Goal: Task Accomplishment & Management: Complete application form

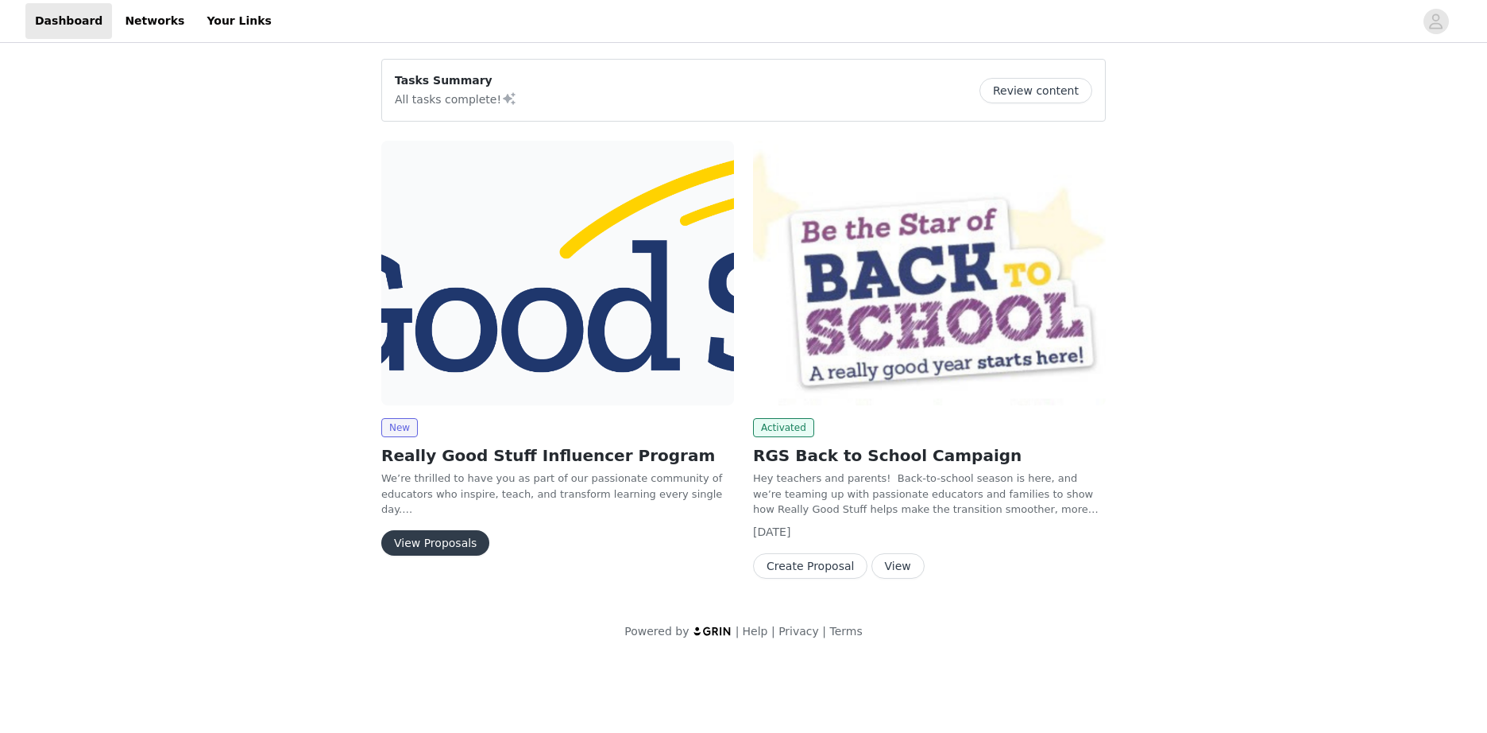
click at [488, 283] on img at bounding box center [557, 273] width 353 height 265
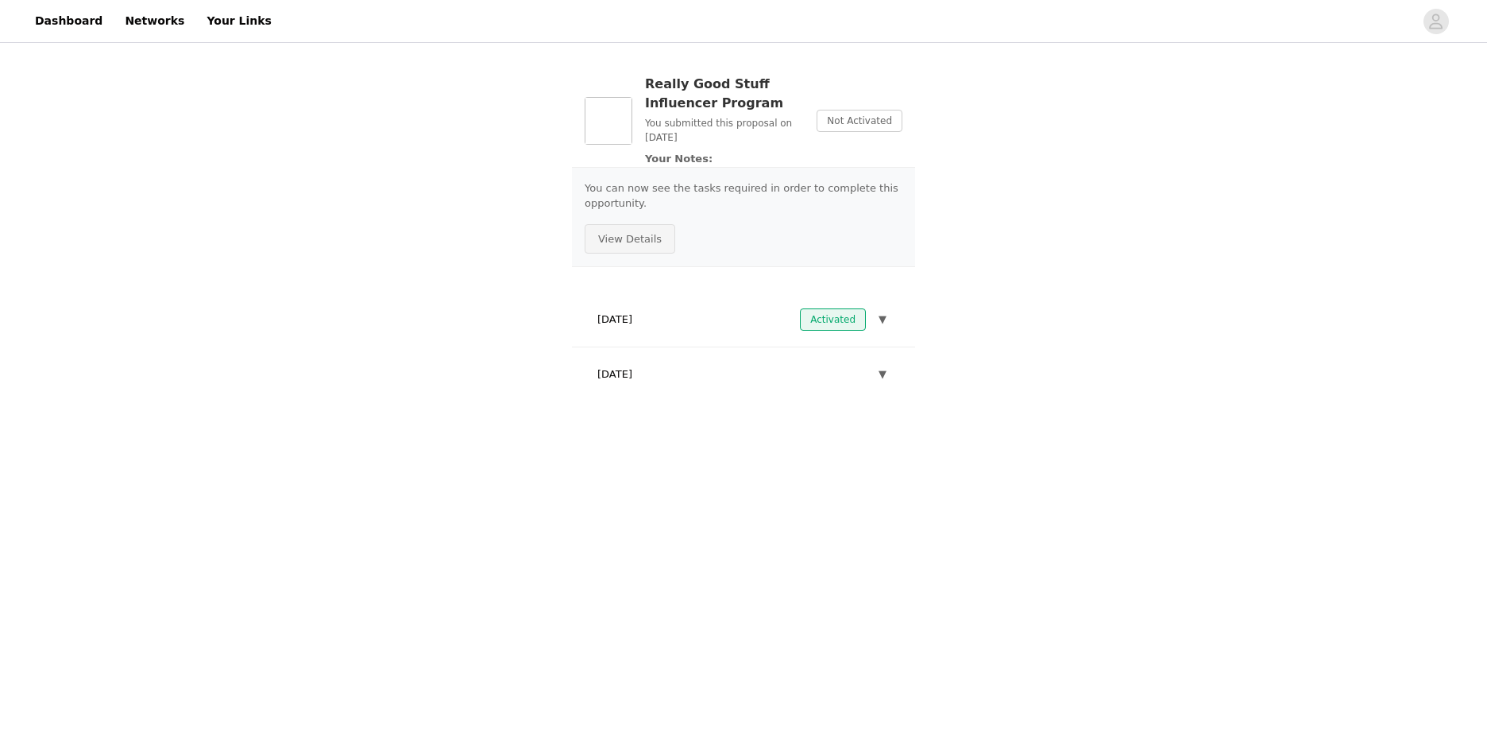
click at [640, 245] on button "View Details" at bounding box center [630, 239] width 91 height 30
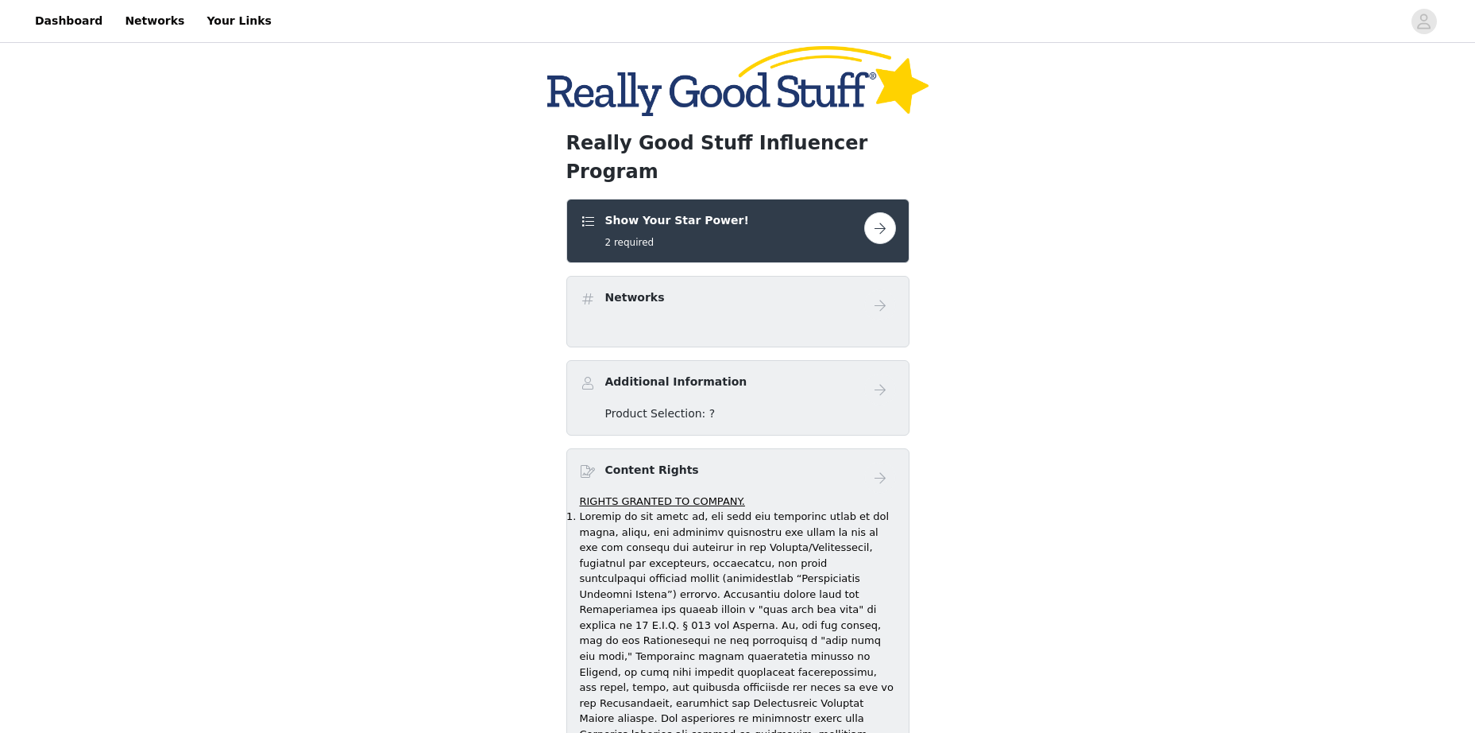
click at [863, 212] on div "Show Your Star Power! 2 required" at bounding box center [722, 230] width 284 height 37
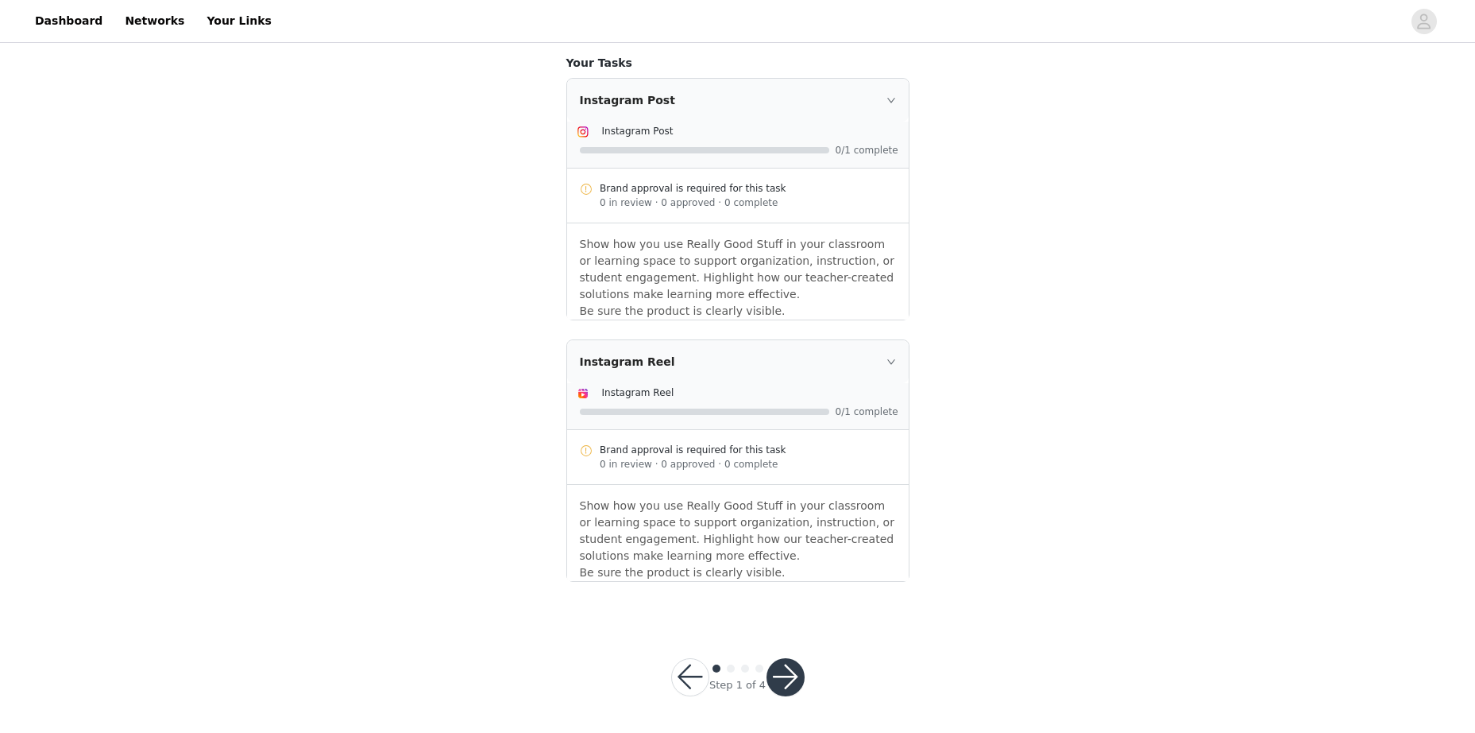
scroll to position [373, 0]
click at [624, 369] on div "Instagram Reel" at bounding box center [738, 359] width 342 height 43
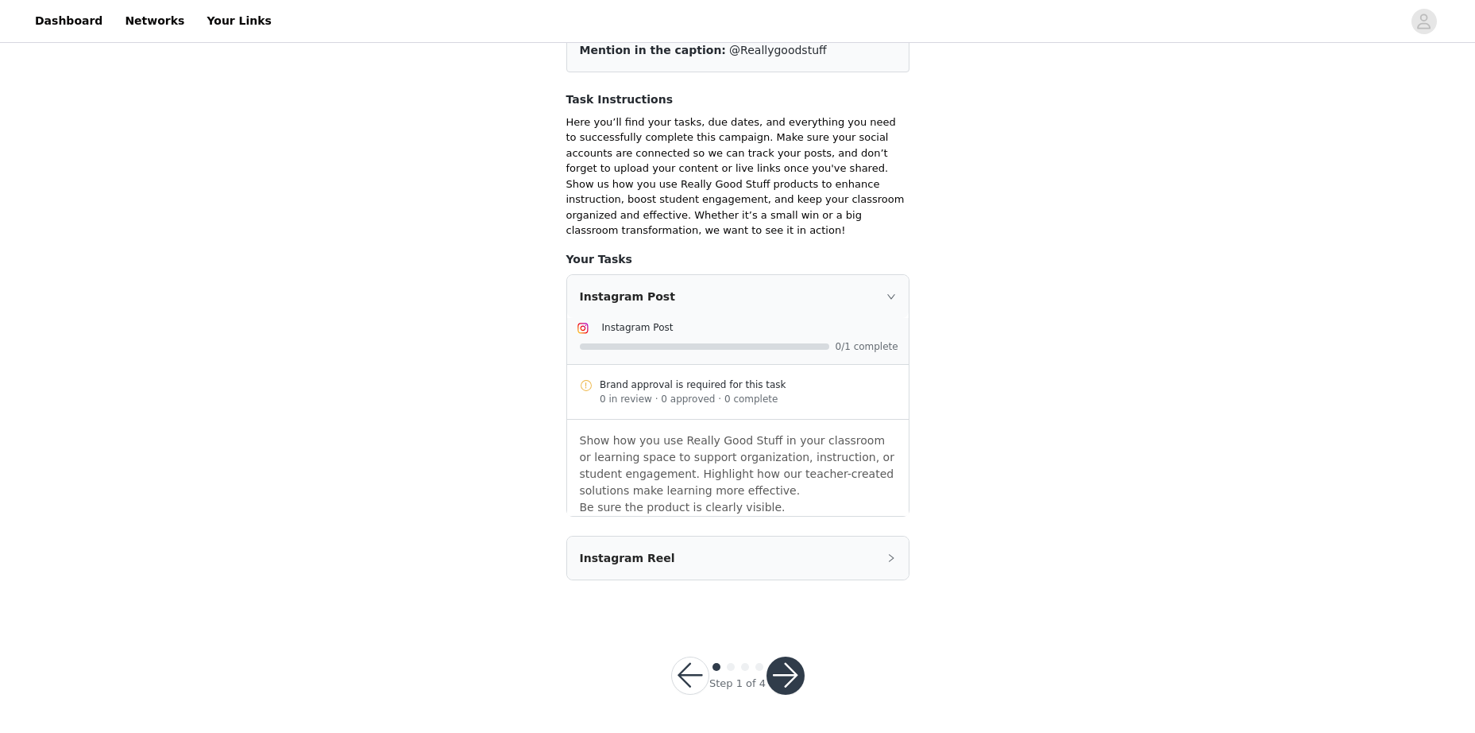
click at [655, 553] on div "Instagram Reel" at bounding box center [738, 557] width 342 height 43
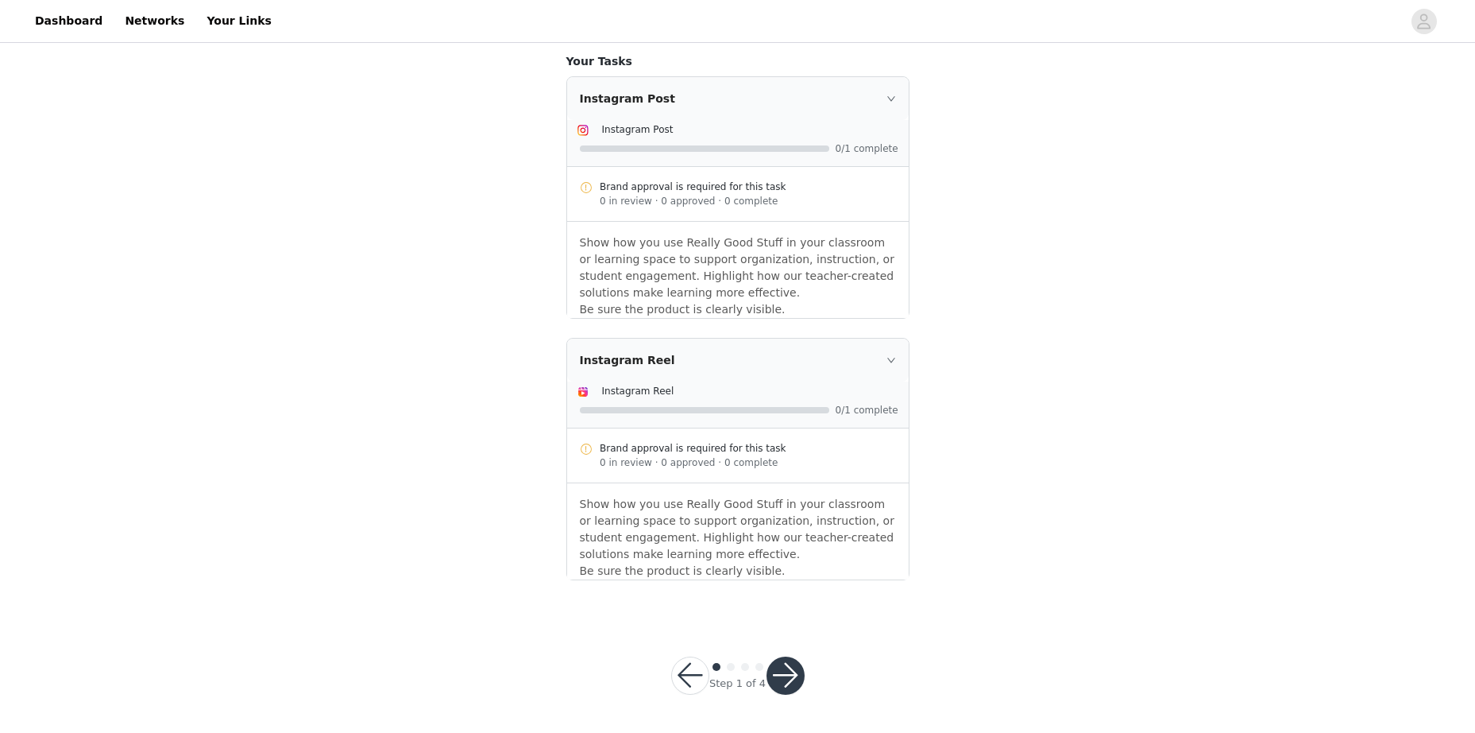
click at [681, 548] on p "Show how you use Really Good Stuff in your classroom or learning space to suppo…" at bounding box center [738, 529] width 316 height 67
click at [787, 662] on button "button" at bounding box center [786, 675] width 38 height 38
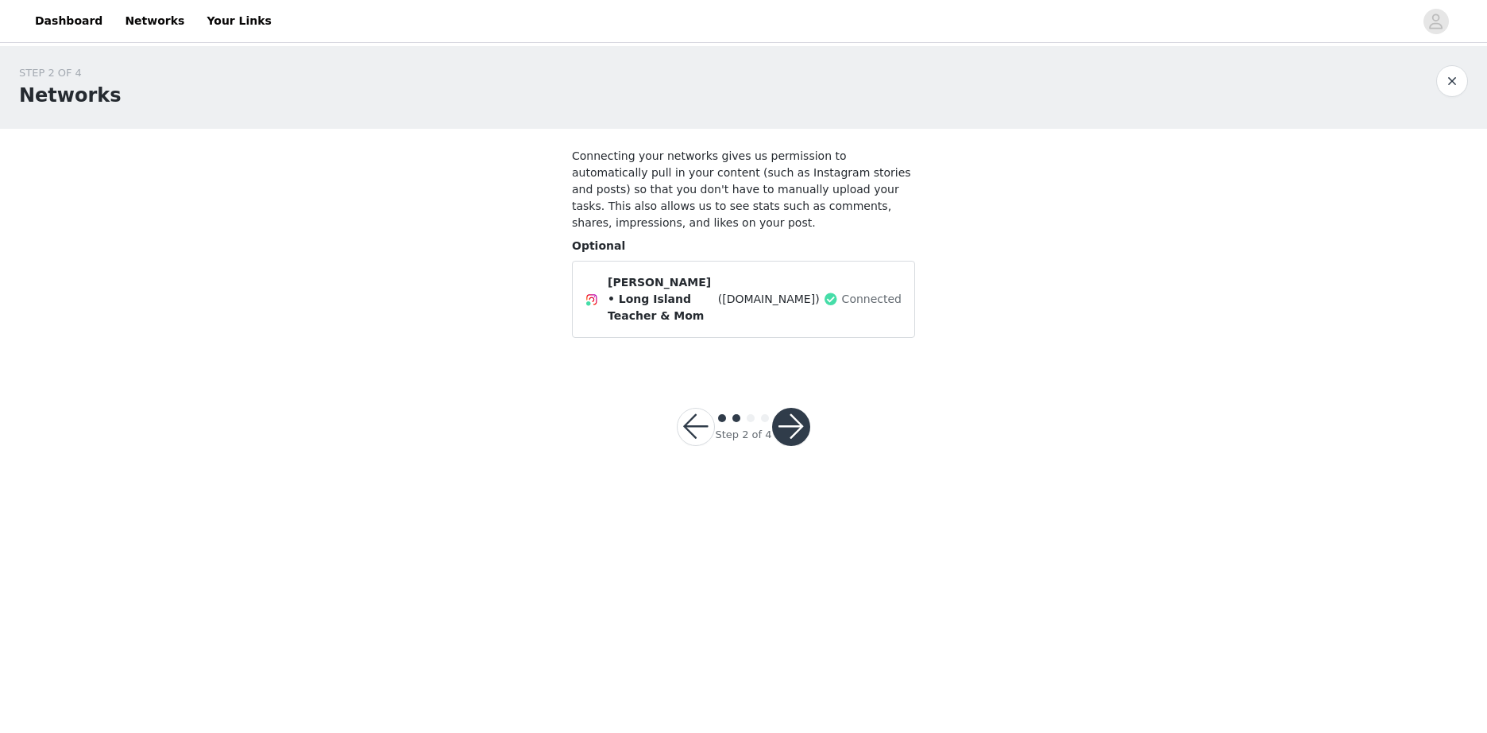
click at [786, 408] on button "button" at bounding box center [791, 427] width 38 height 38
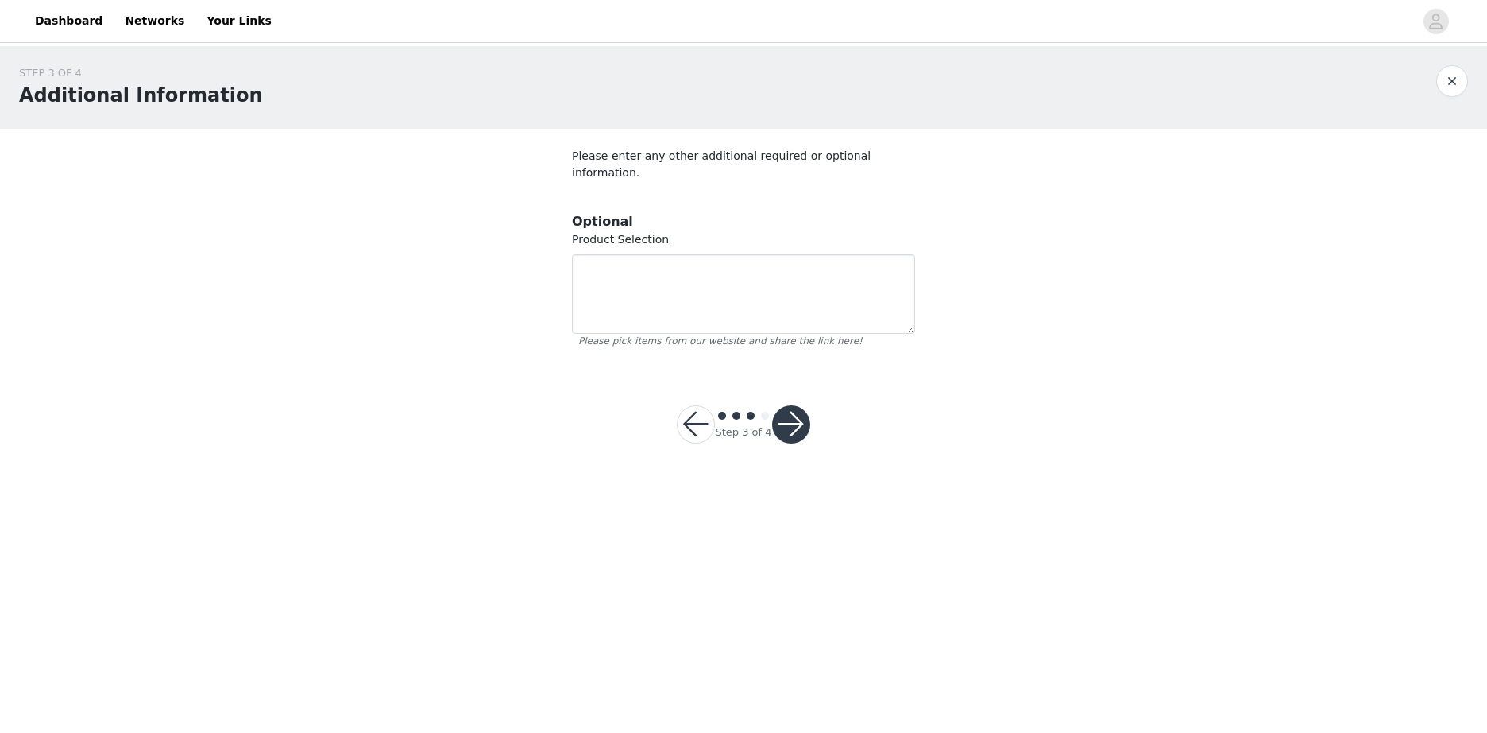
click at [798, 421] on button "button" at bounding box center [791, 424] width 38 height 38
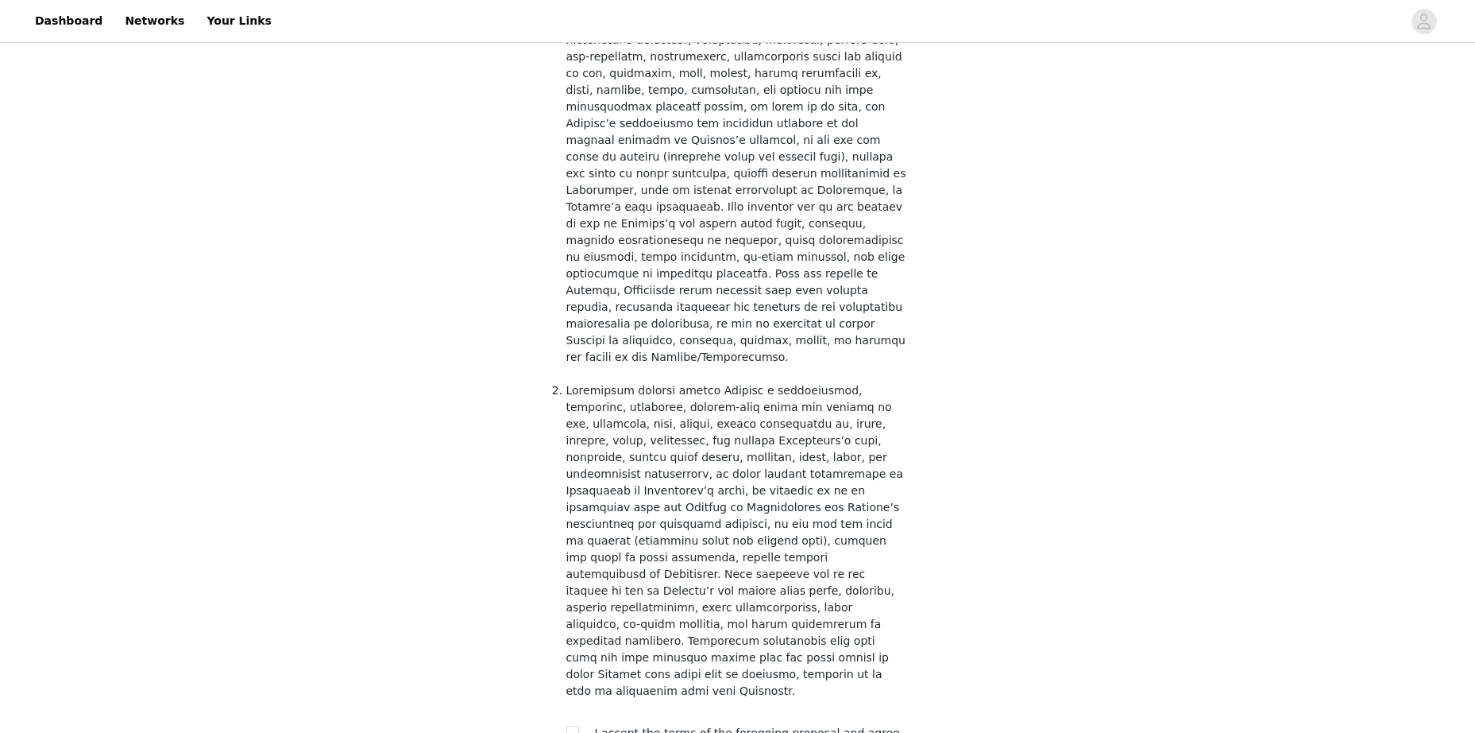
scroll to position [670, 0]
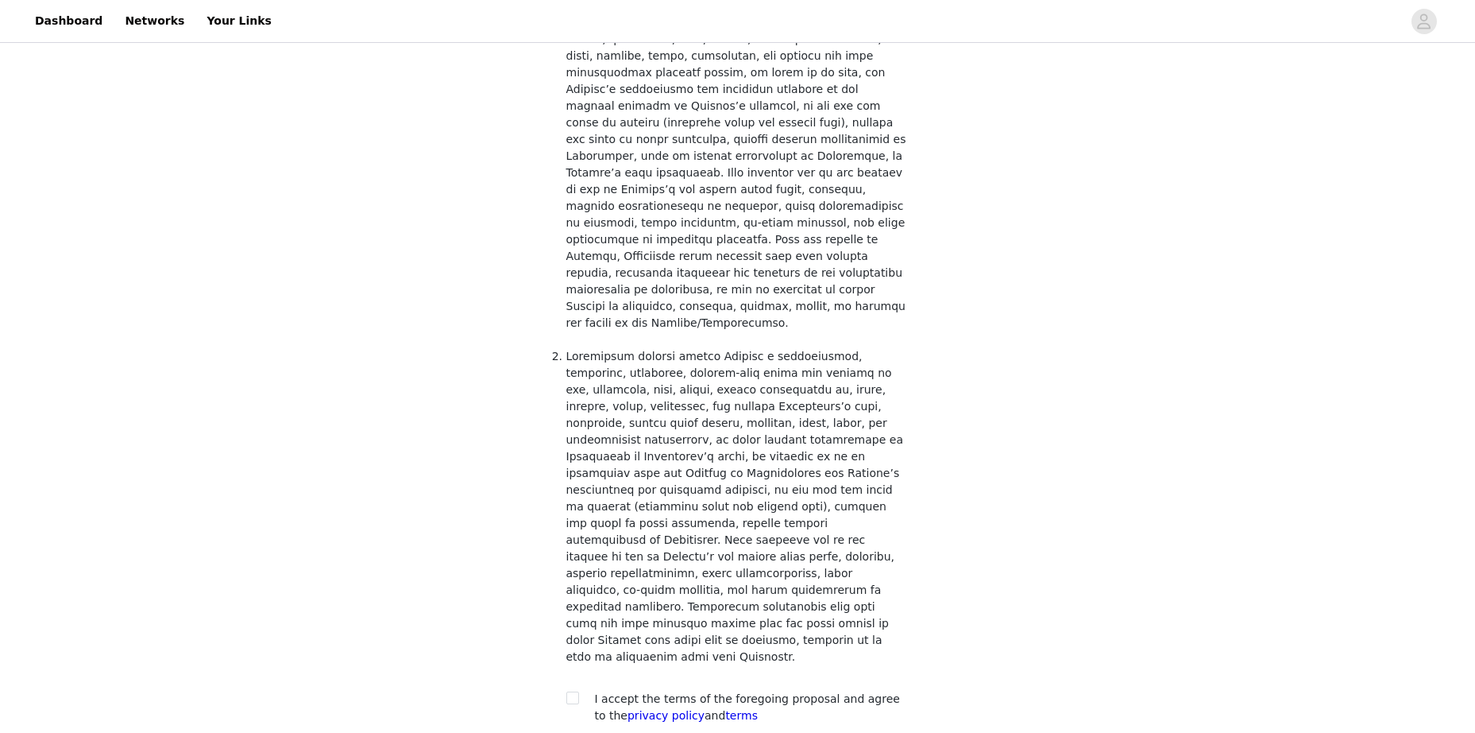
click at [560, 558] on section "You must agree to these content rights to participate. RIGHTS GRANTED TO COMPAN…" at bounding box center [737, 113] width 381 height 1309
click at [573, 691] on input "checkbox" at bounding box center [571, 696] width 11 height 11
checkbox input "true"
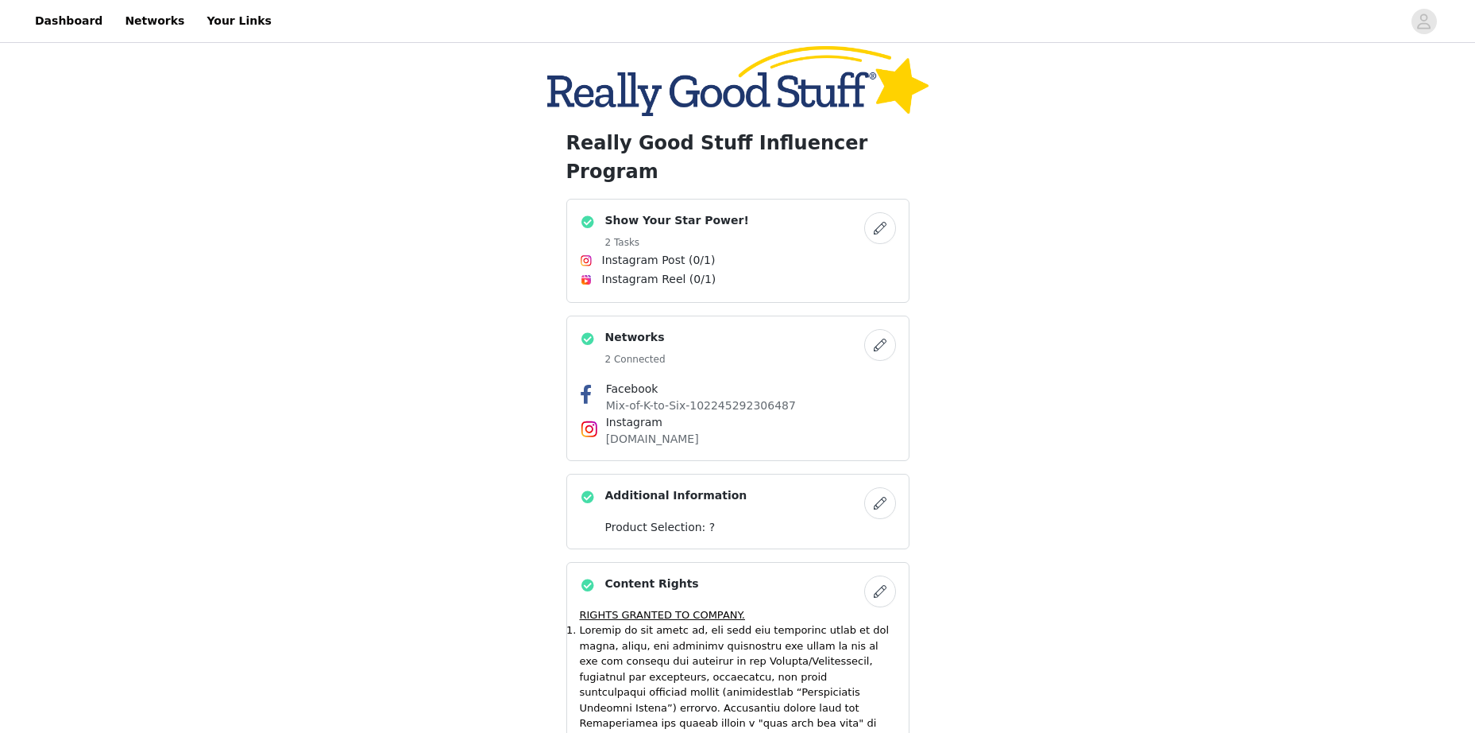
click at [644, 252] on span "Instagram Post (0/1)" at bounding box center [659, 260] width 114 height 17
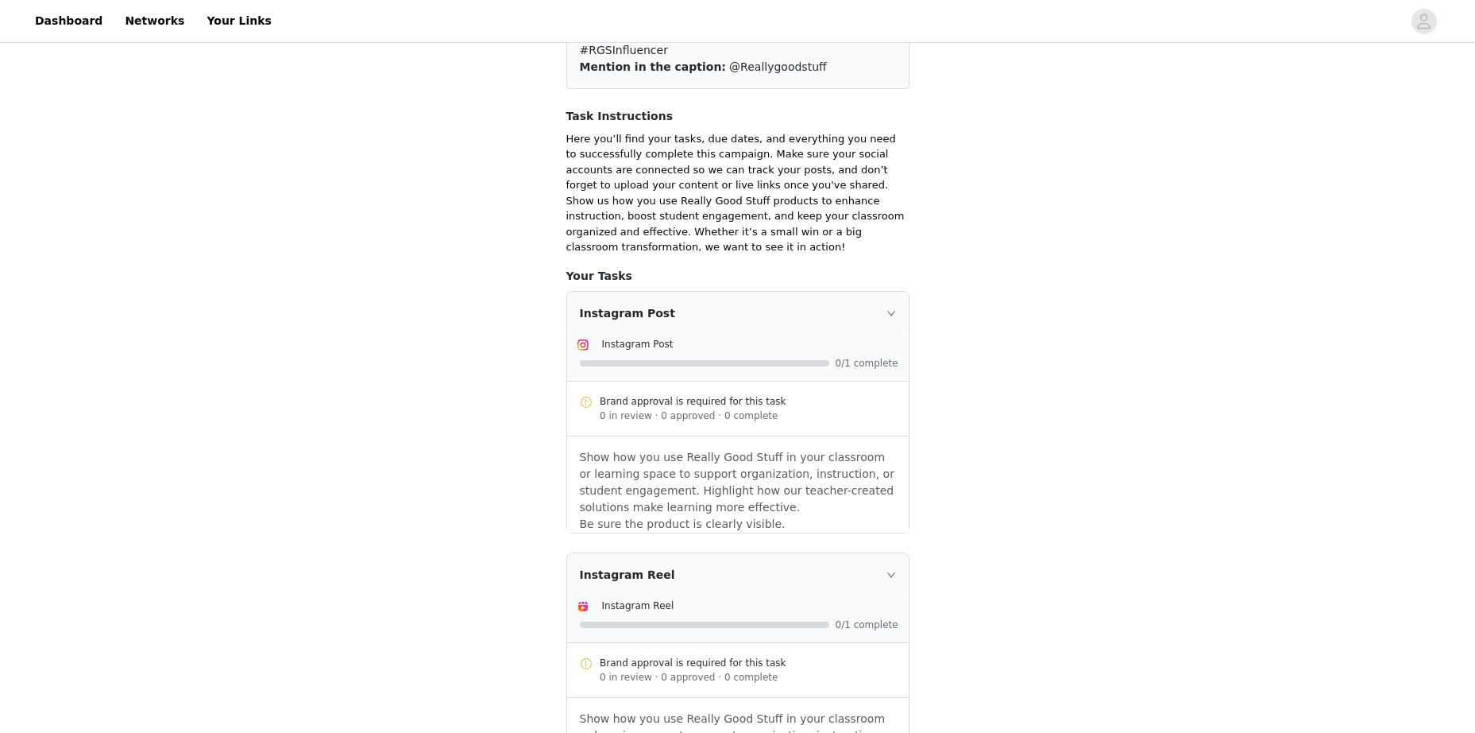
scroll to position [373, 0]
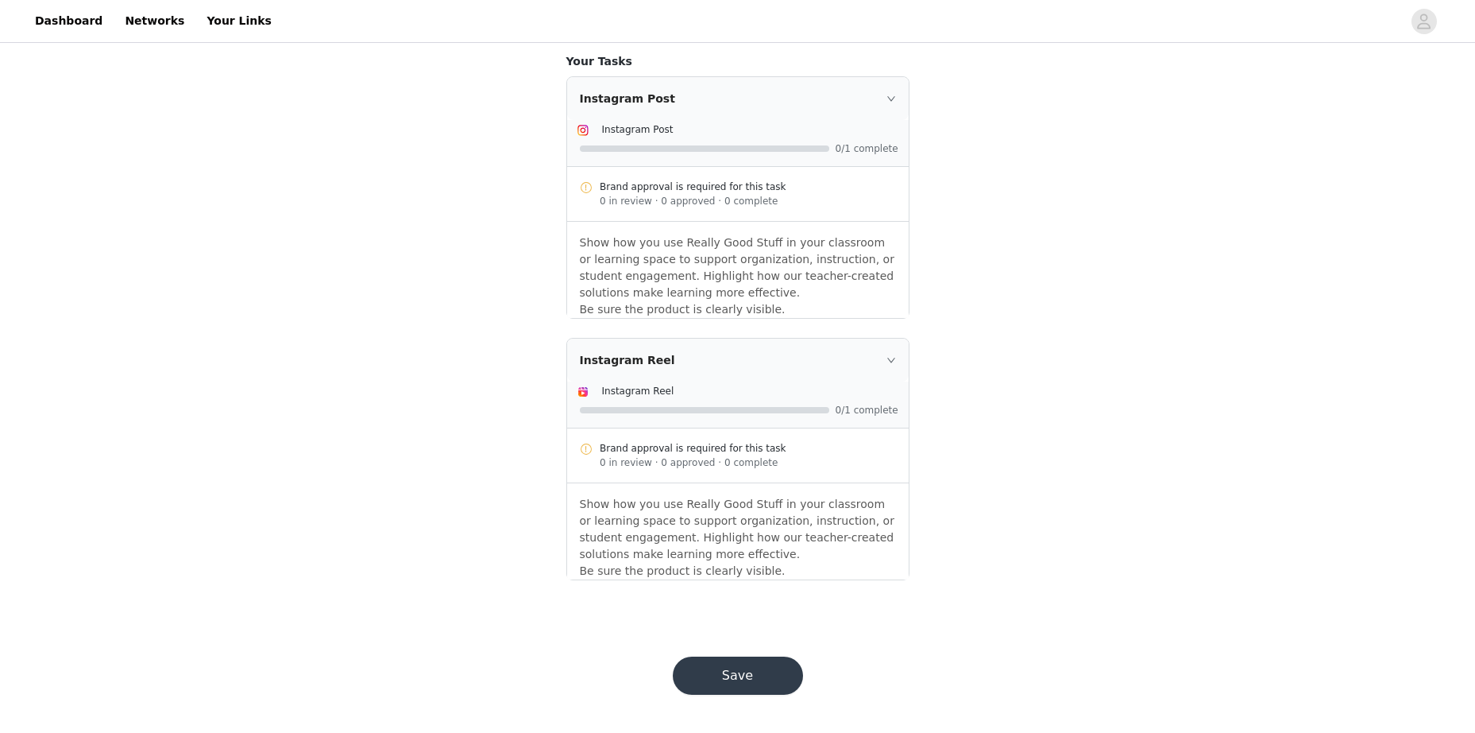
click at [687, 541] on p "Show how you use Really Good Stuff in your classroom or learning space to suppo…" at bounding box center [738, 529] width 316 height 67
drag, startPoint x: 597, startPoint y: 392, endPoint x: 612, endPoint y: 402, distance: 17.6
click at [596, 393] on div "Instagram Reel" at bounding box center [738, 391] width 323 height 19
click at [739, 448] on div "Brand approval is required for this task" at bounding box center [748, 448] width 296 height 14
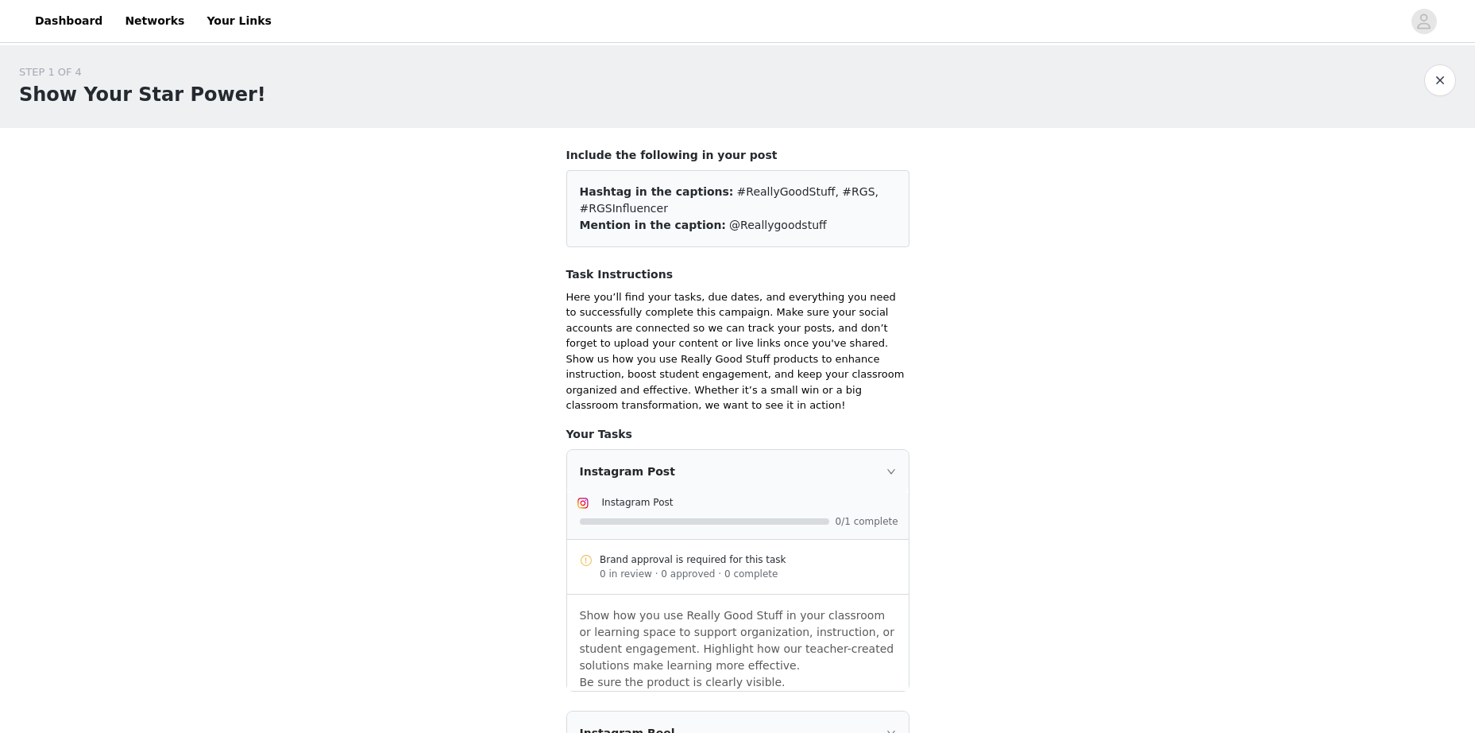
scroll to position [0, 0]
click at [42, 11] on link "Dashboard" at bounding box center [68, 21] width 87 height 36
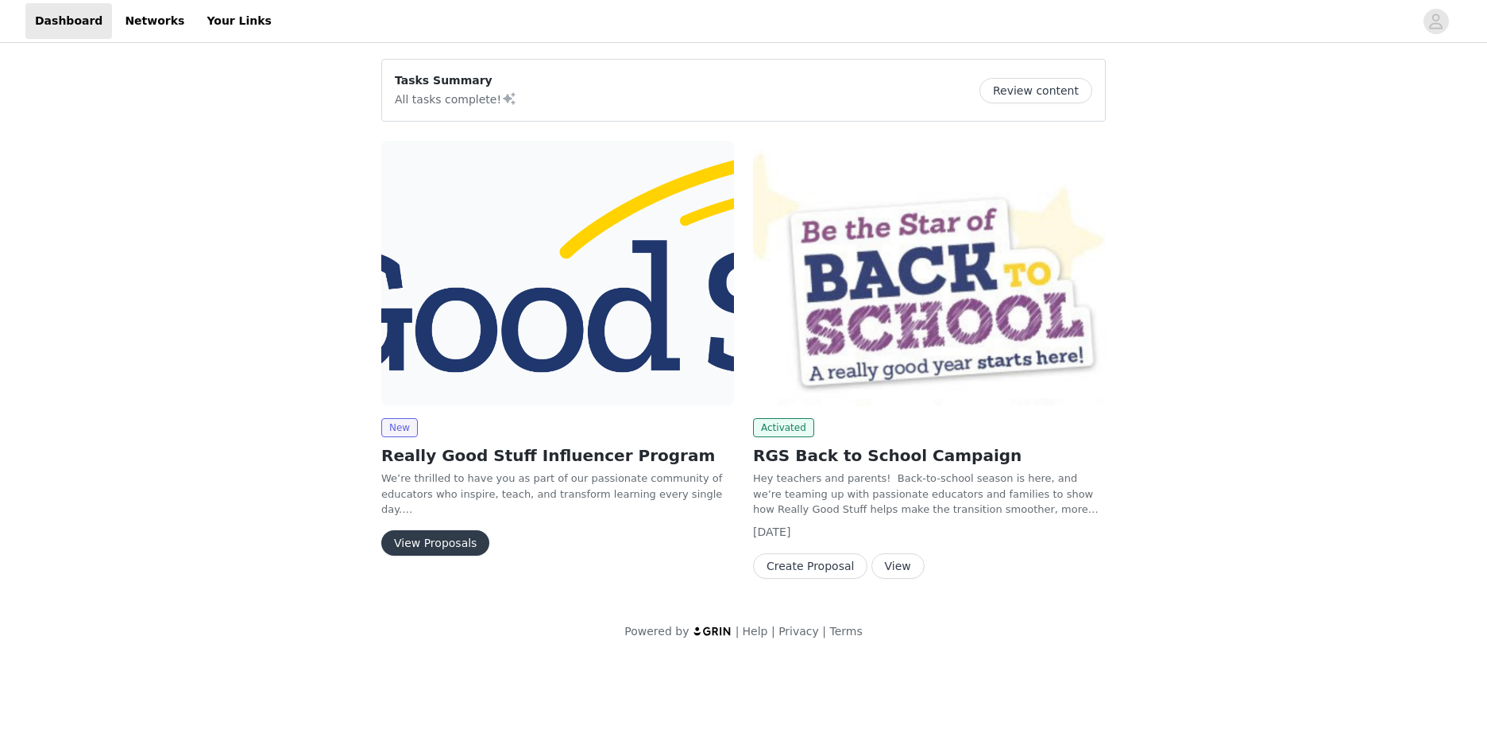
click at [447, 539] on button "View Proposals" at bounding box center [435, 542] width 108 height 25
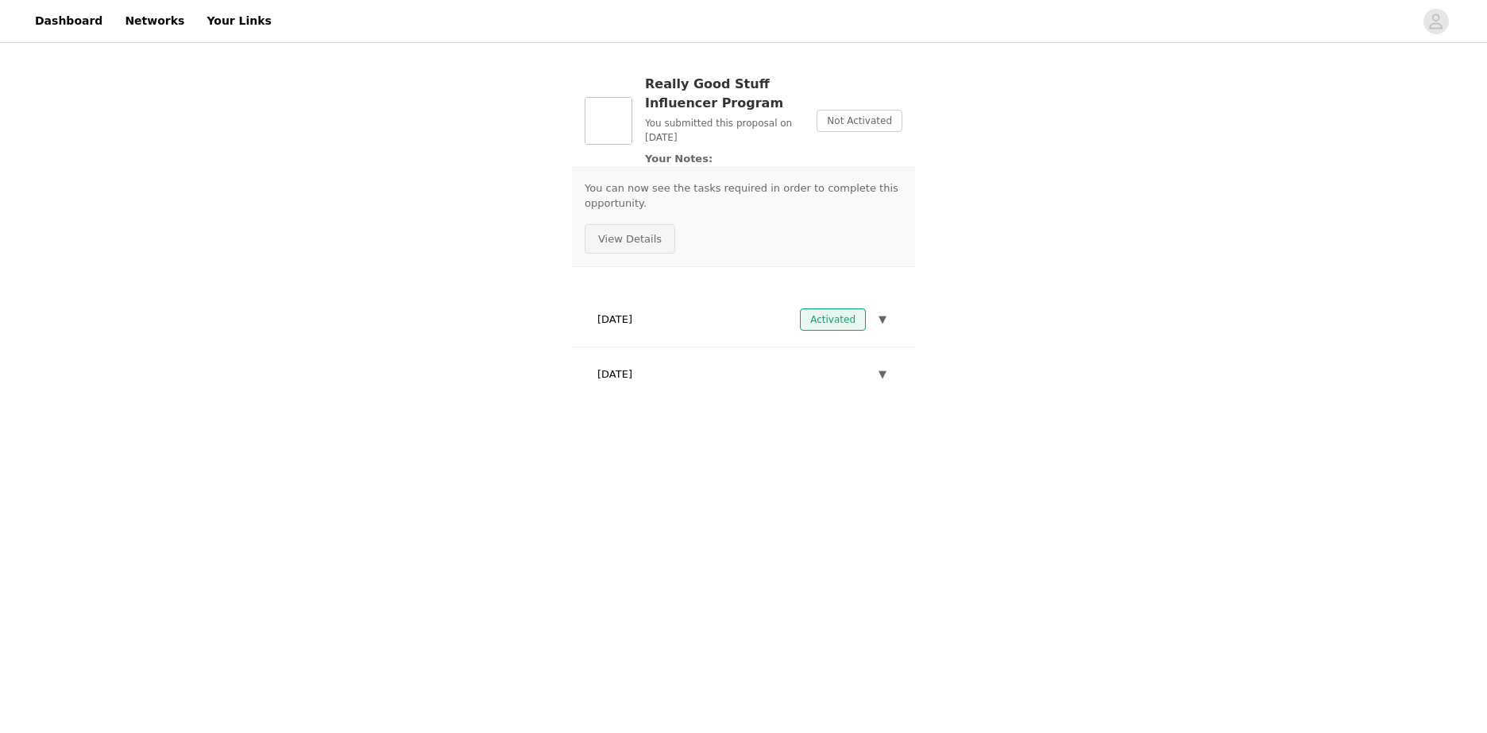
click at [628, 245] on button "View Details" at bounding box center [630, 239] width 91 height 30
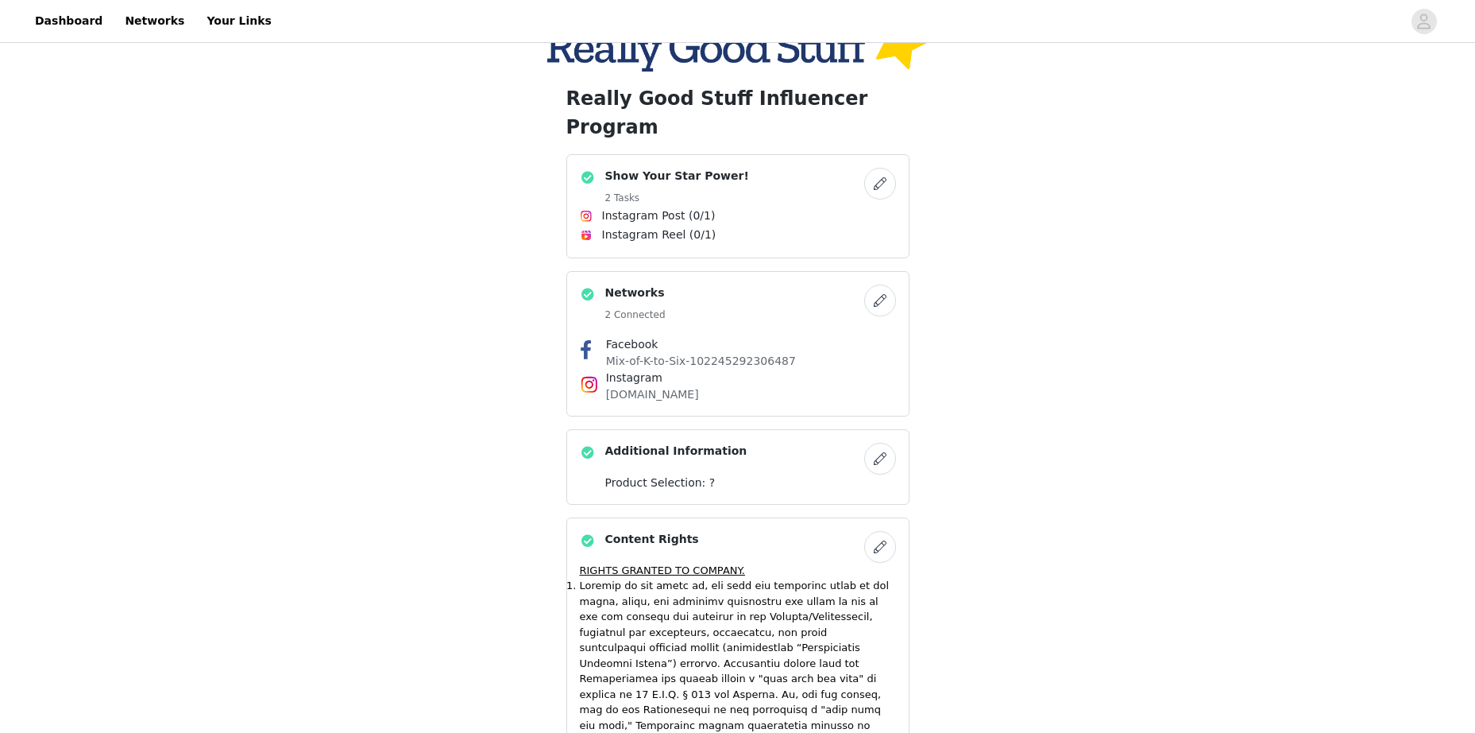
scroll to position [79, 0]
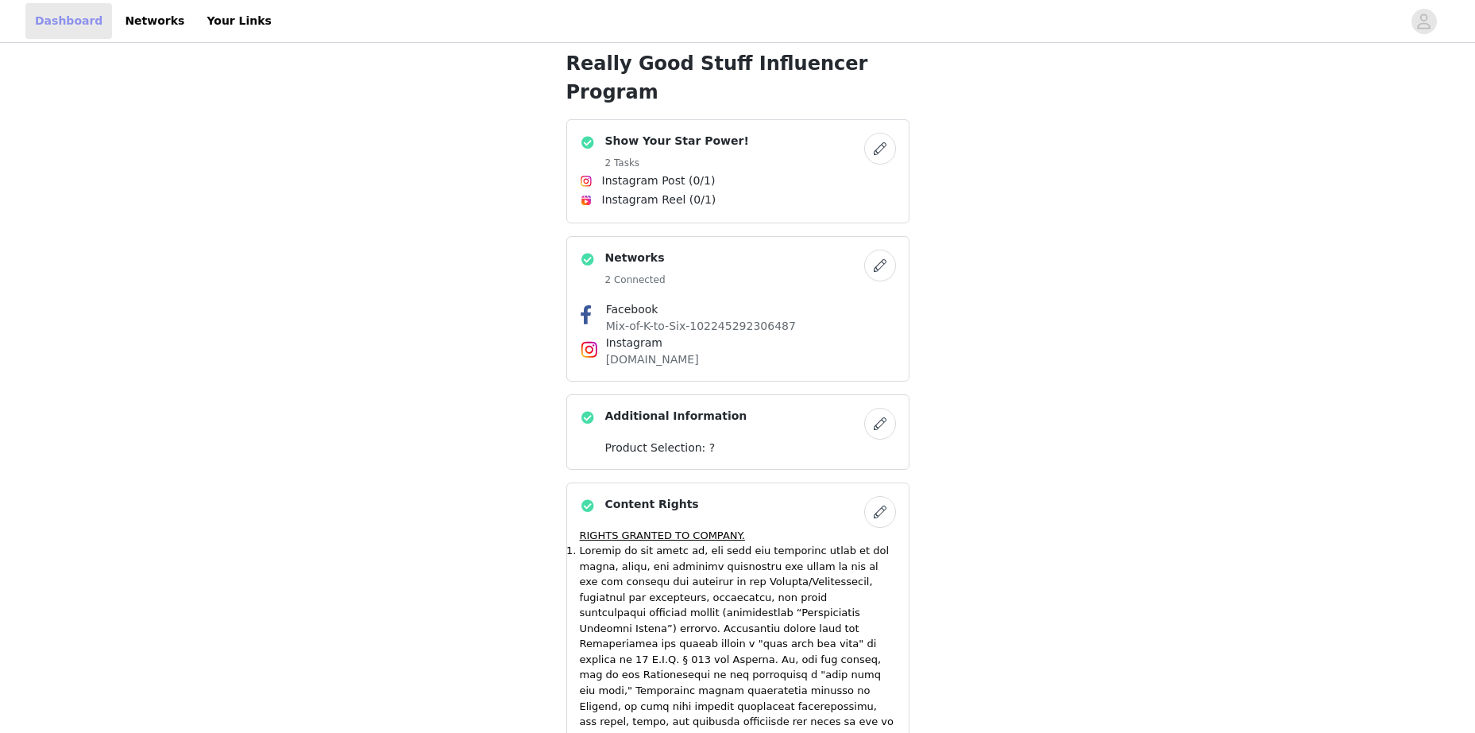
click at [71, 15] on link "Dashboard" at bounding box center [68, 21] width 87 height 36
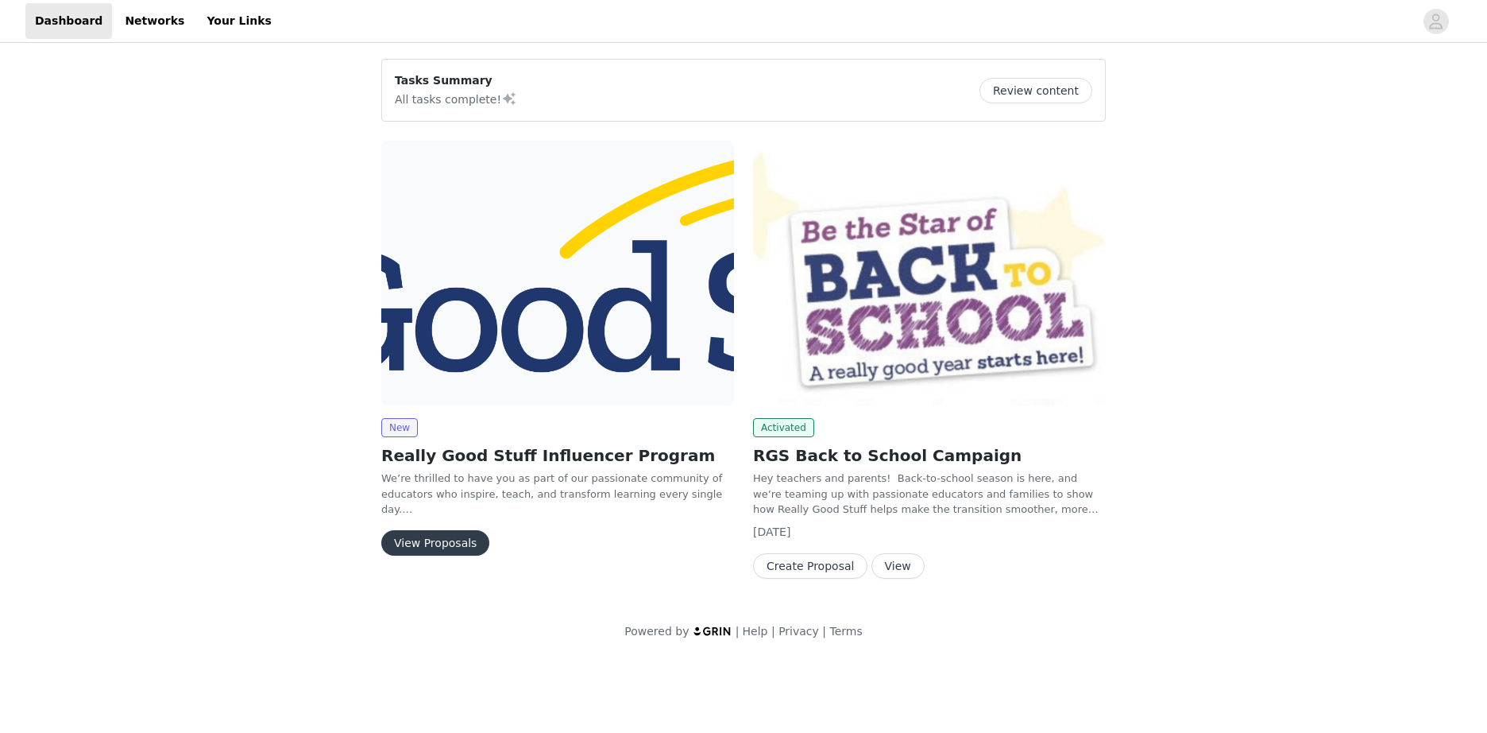
click at [424, 535] on button "View Proposals" at bounding box center [435, 542] width 108 height 25
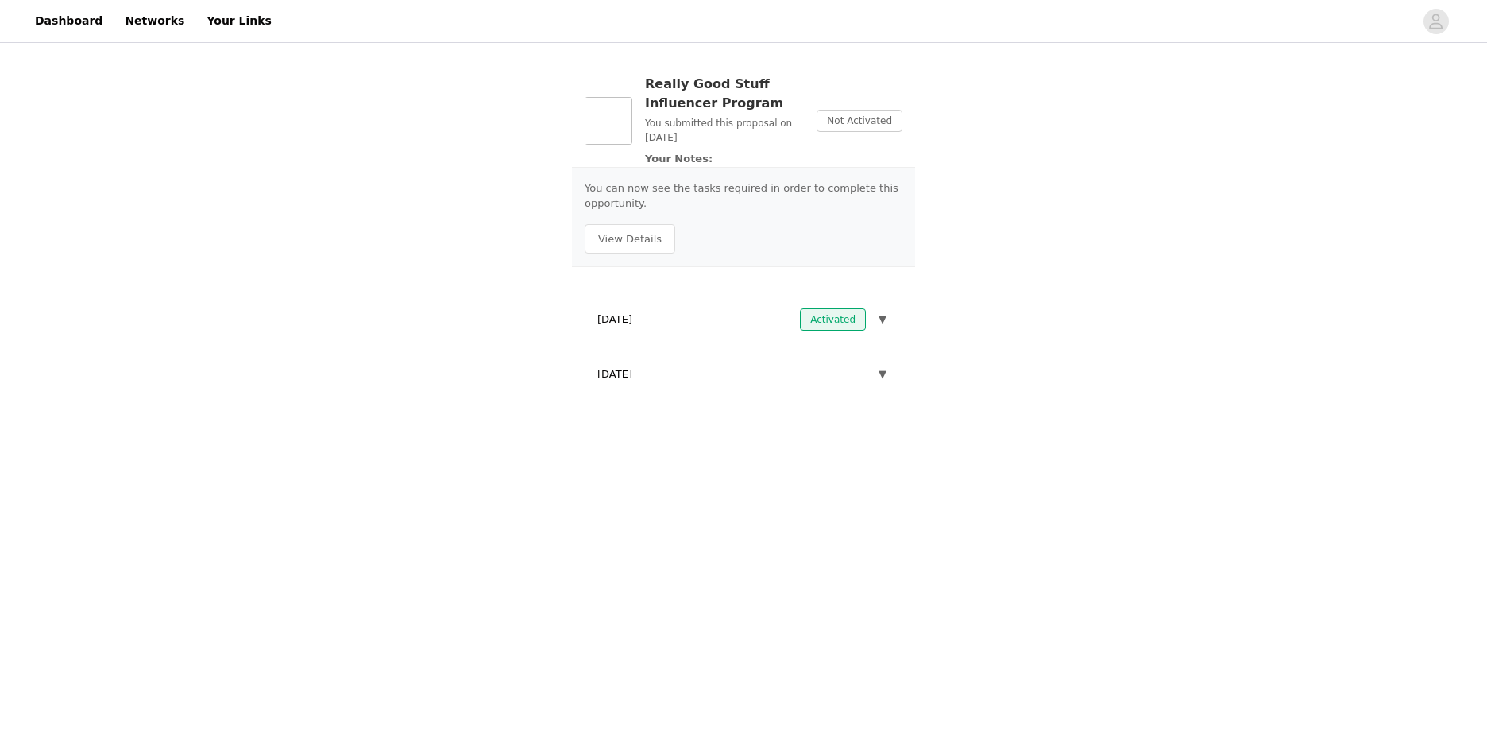
click at [859, 122] on span "Not Activated" at bounding box center [860, 121] width 86 height 22
click at [885, 313] on span "▼" at bounding box center [883, 319] width 8 height 16
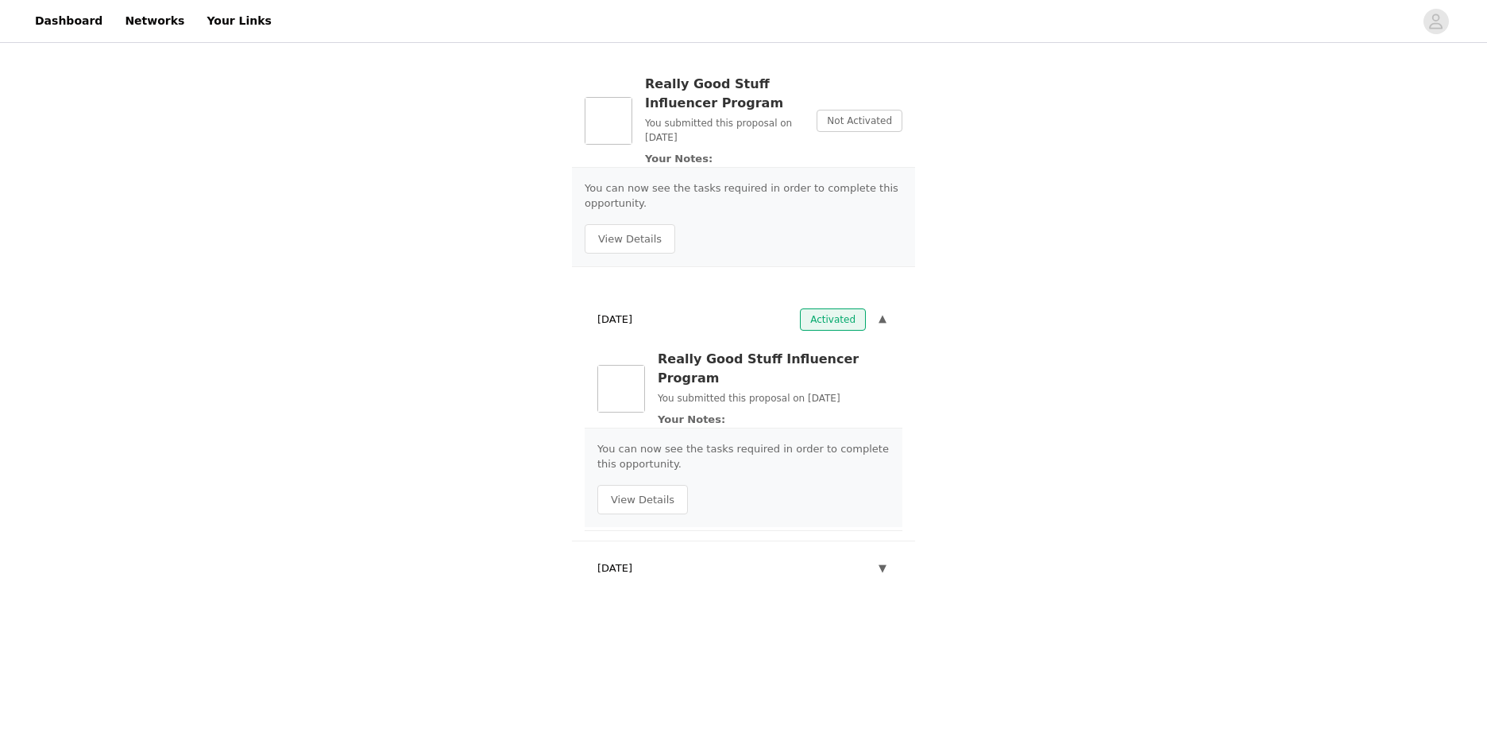
click at [876, 557] on button "▼" at bounding box center [883, 568] width 14 height 22
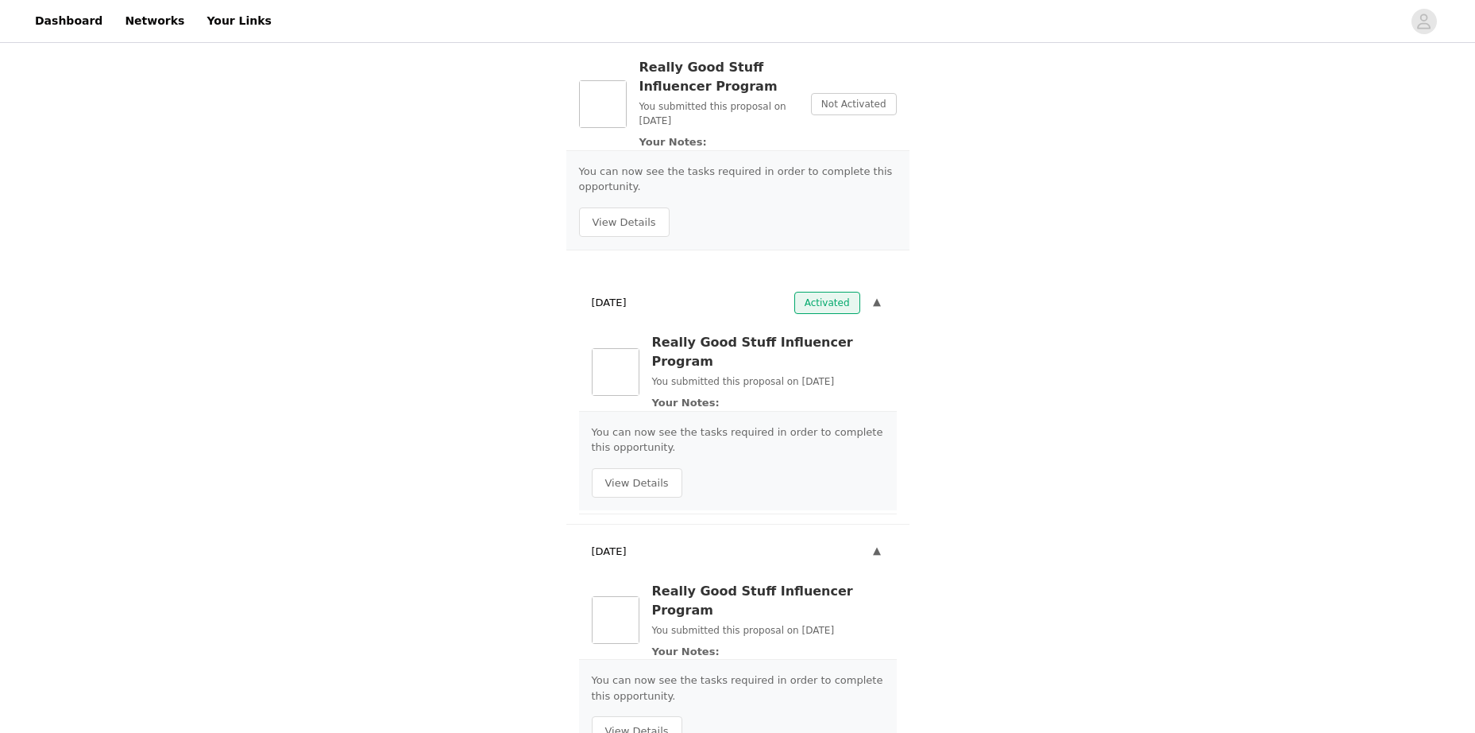
scroll to position [37, 0]
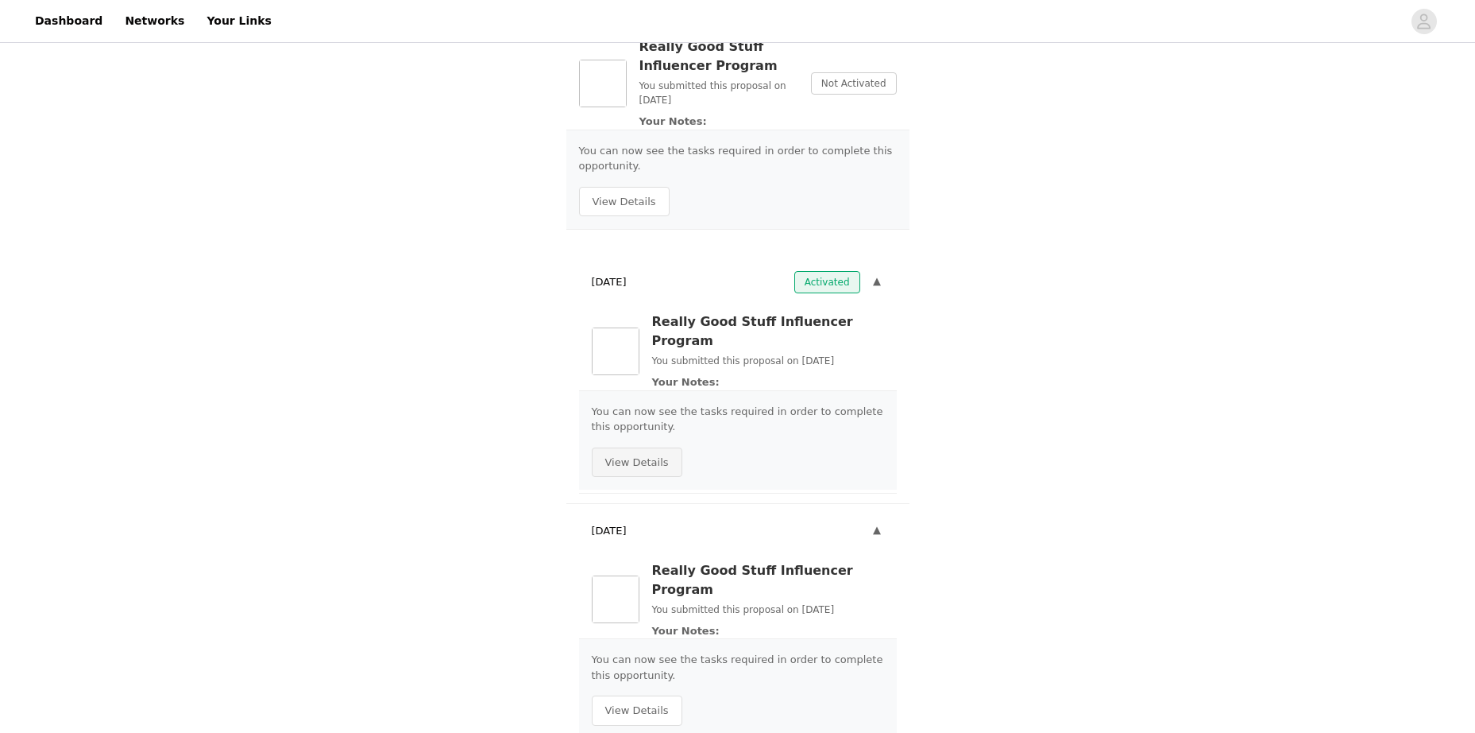
click at [617, 447] on button "View Details" at bounding box center [637, 462] width 91 height 30
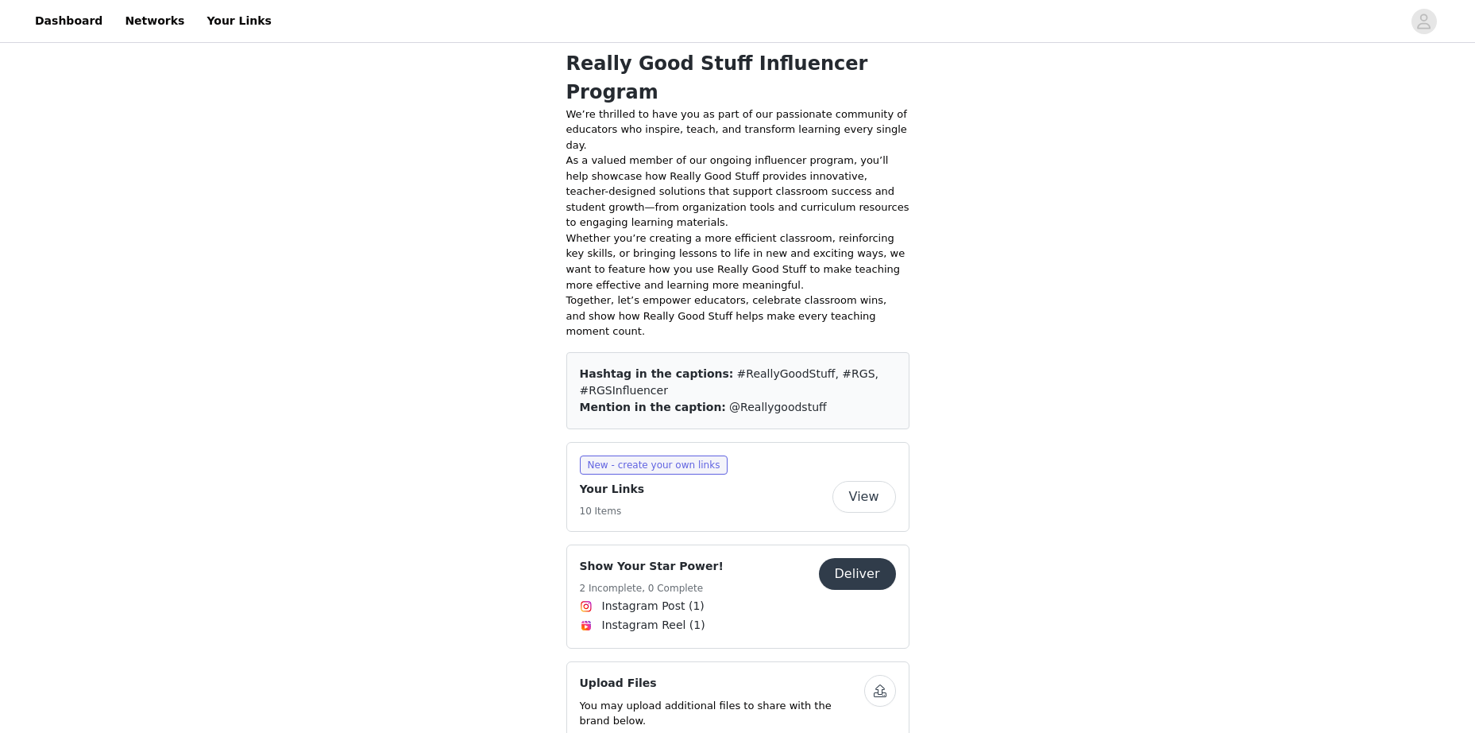
scroll to position [238, 0]
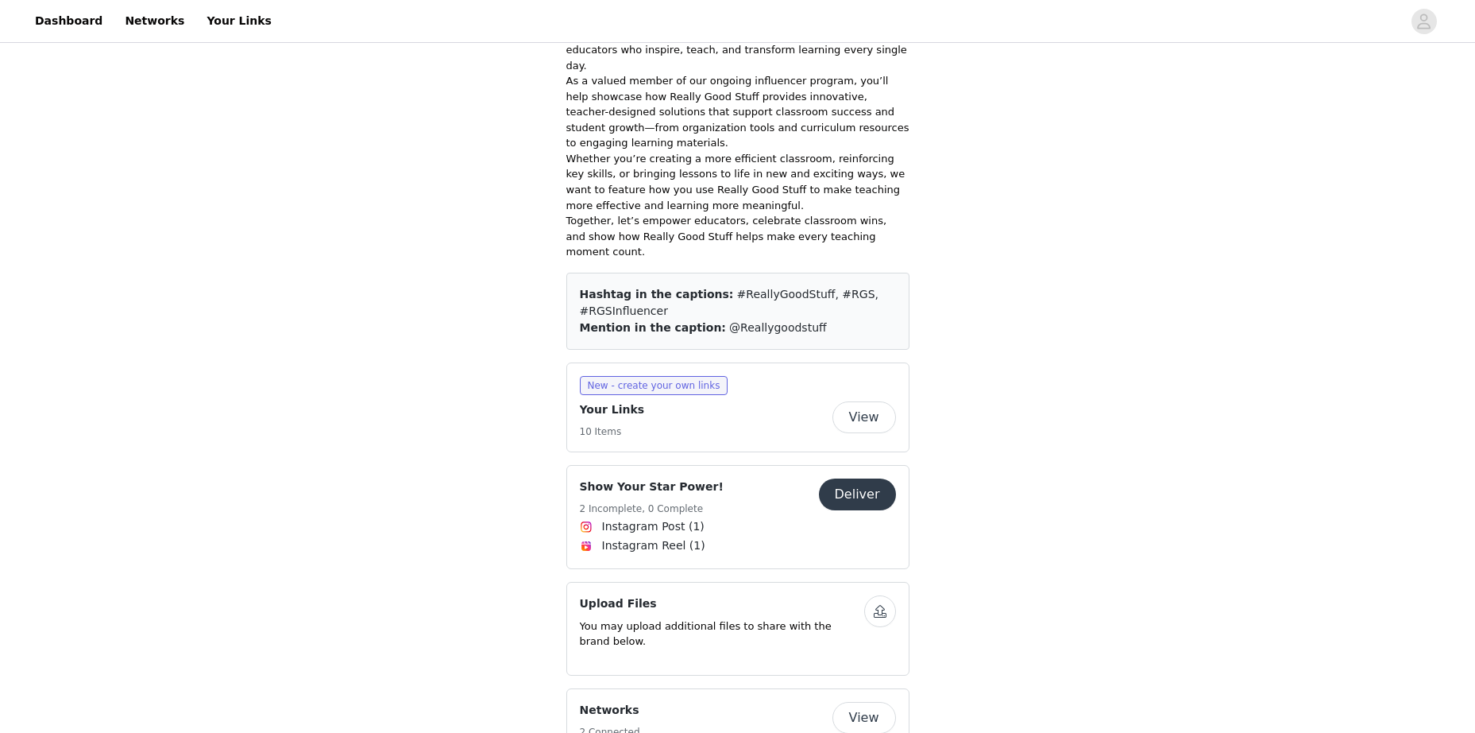
click at [873, 478] on button "Deliver" at bounding box center [857, 494] width 77 height 32
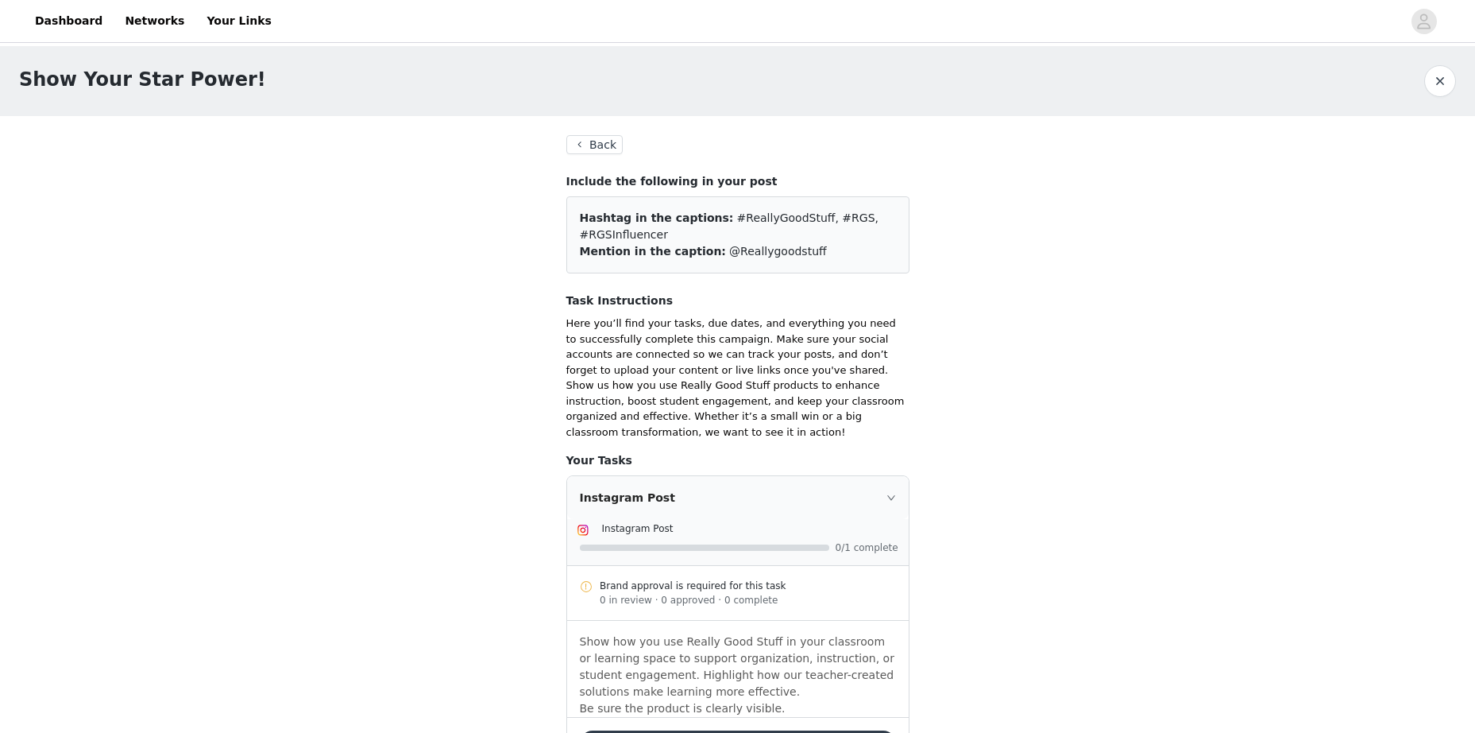
click at [577, 146] on button "Back" at bounding box center [594, 144] width 57 height 19
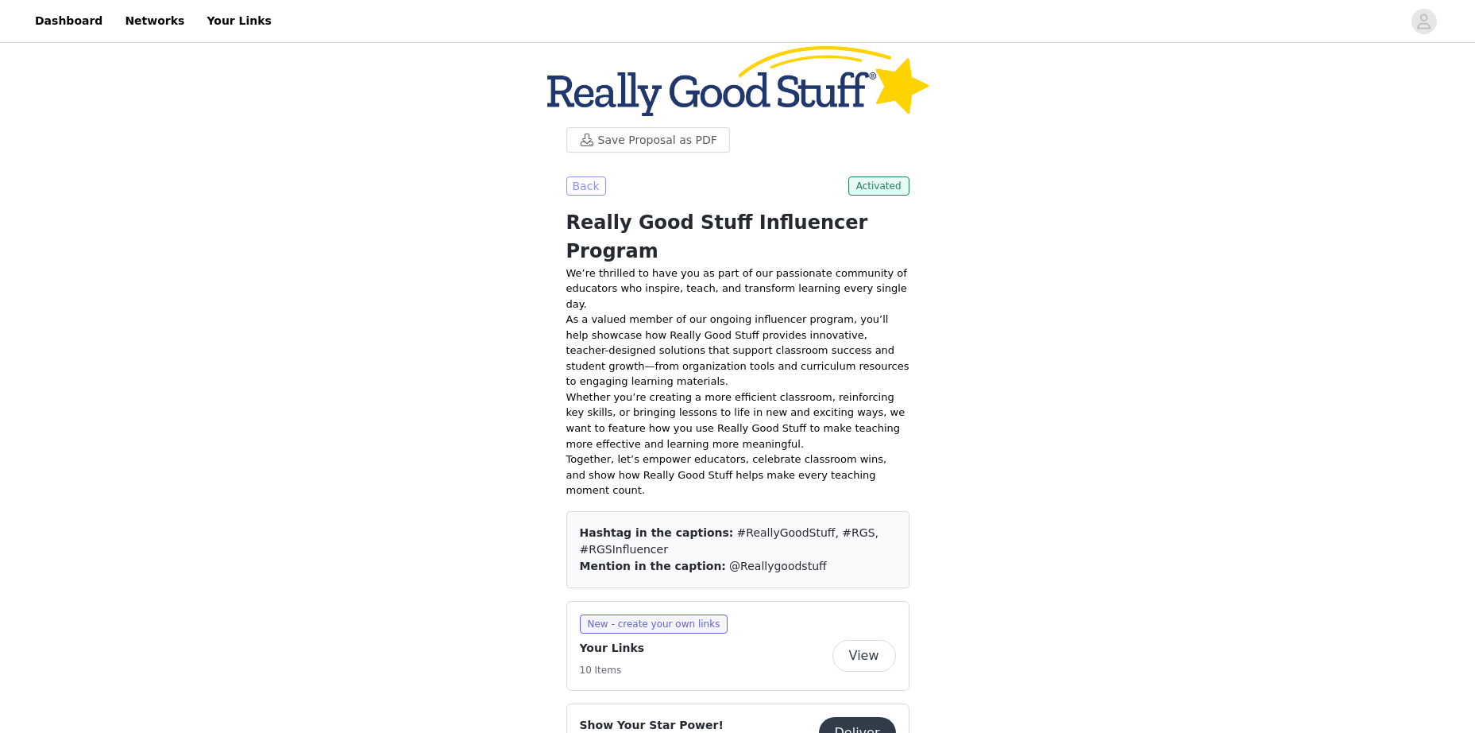
click at [576, 187] on button "Back" at bounding box center [586, 185] width 40 height 19
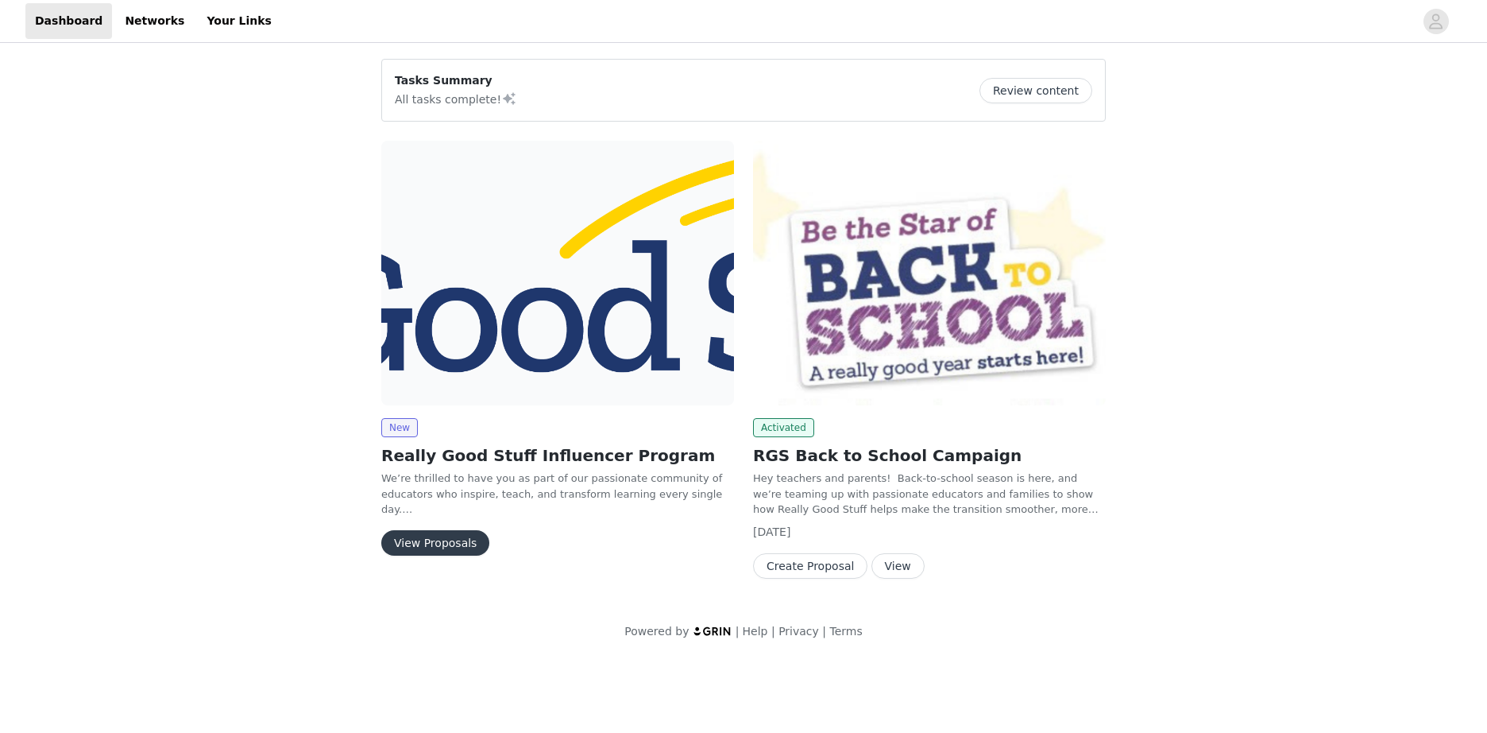
click at [521, 340] on img at bounding box center [557, 273] width 353 height 265
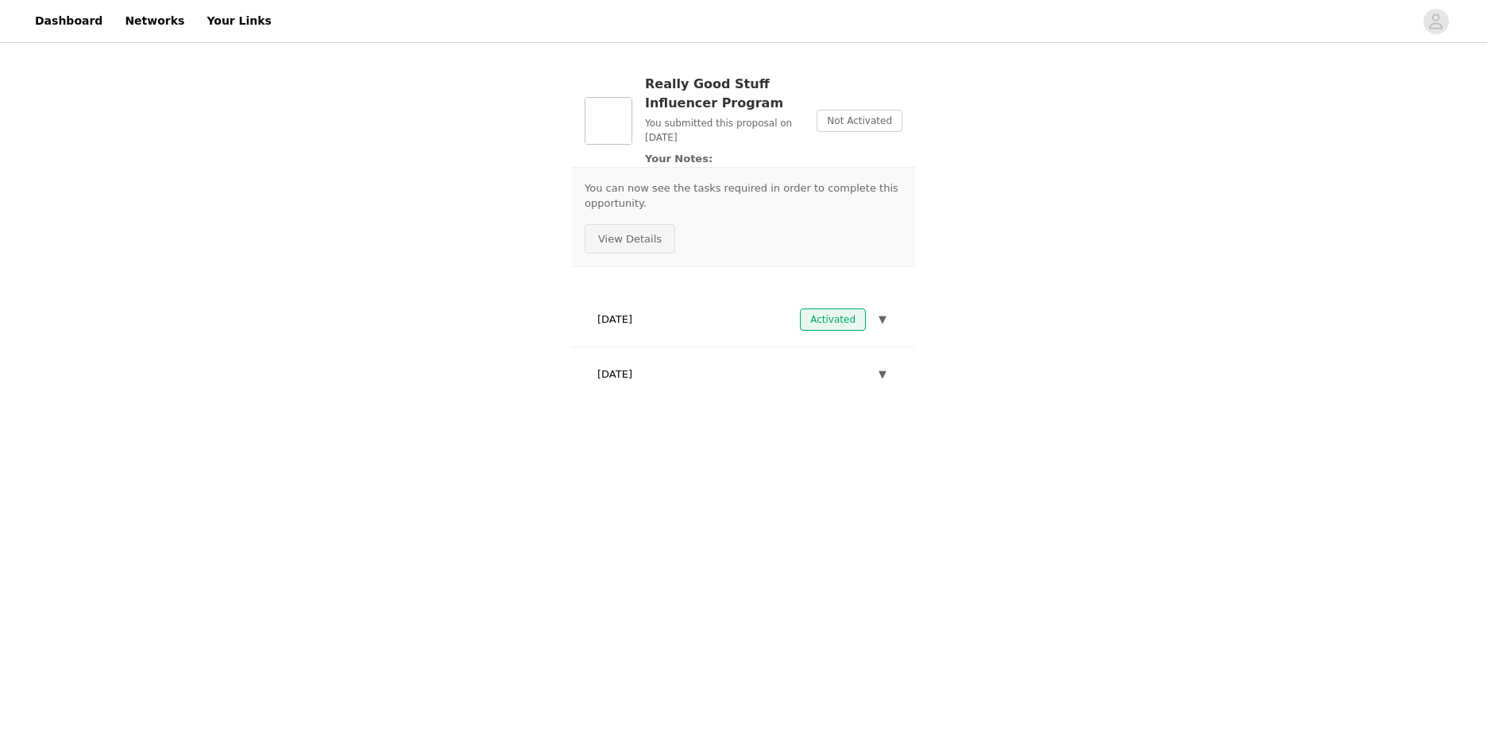
click at [627, 242] on button "View Details" at bounding box center [630, 239] width 91 height 30
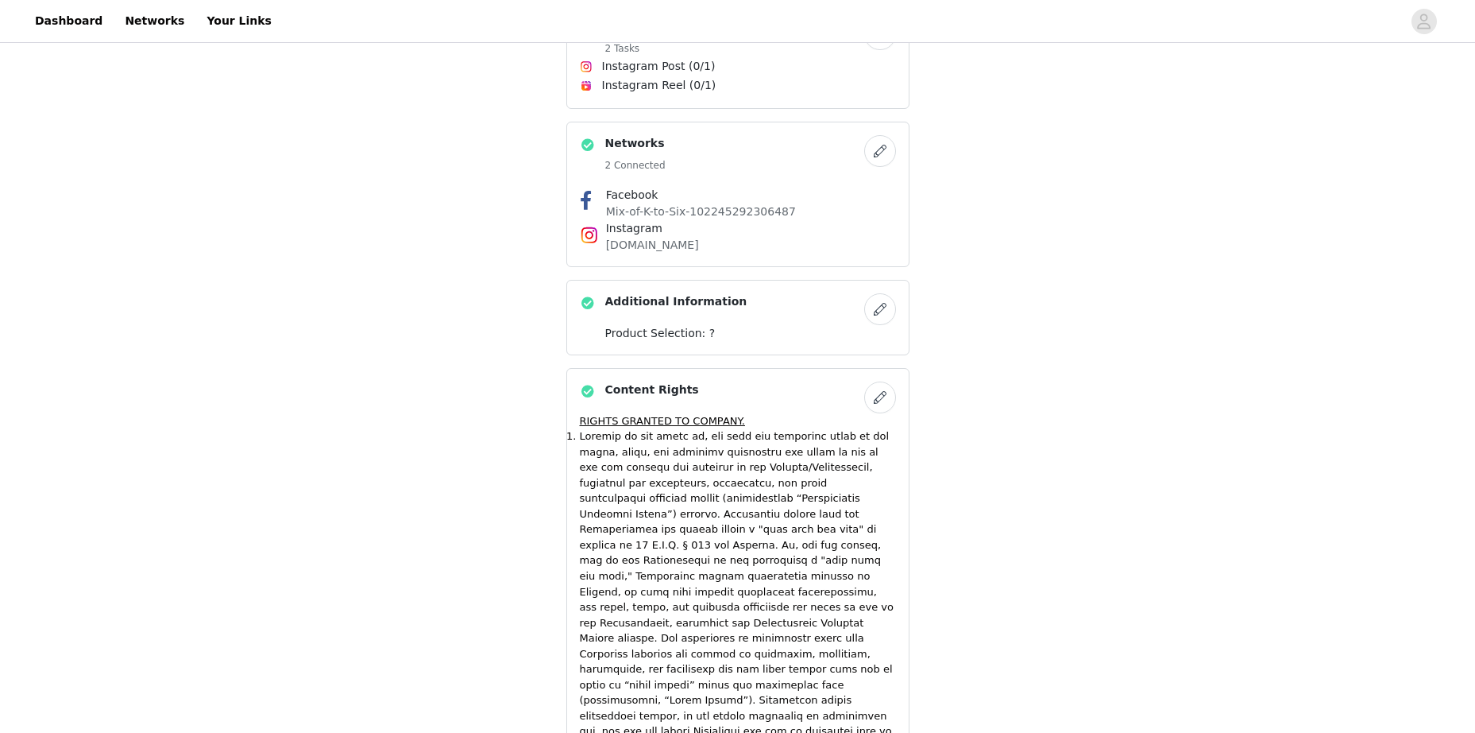
scroll to position [159, 0]
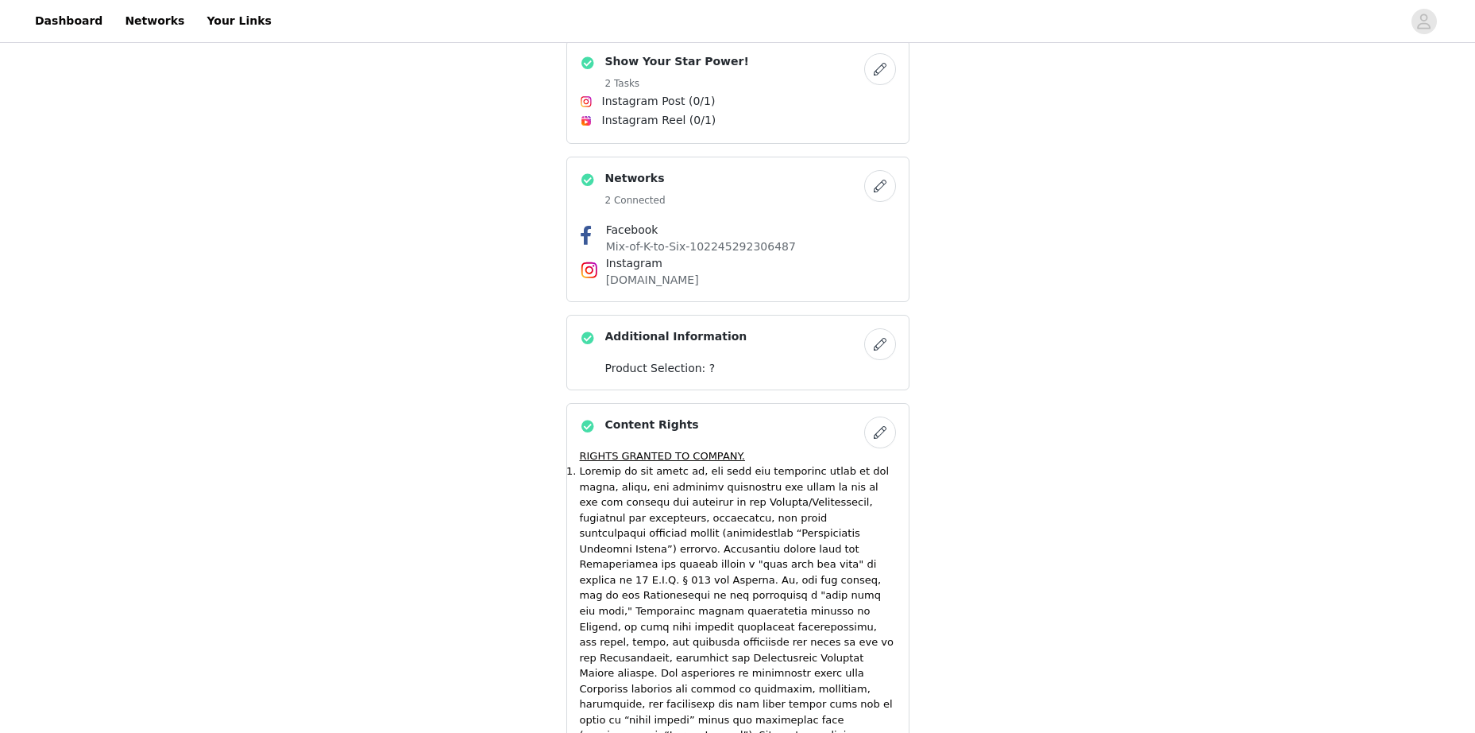
click at [627, 93] on span "Instagram Post (0/1)" at bounding box center [659, 101] width 114 height 17
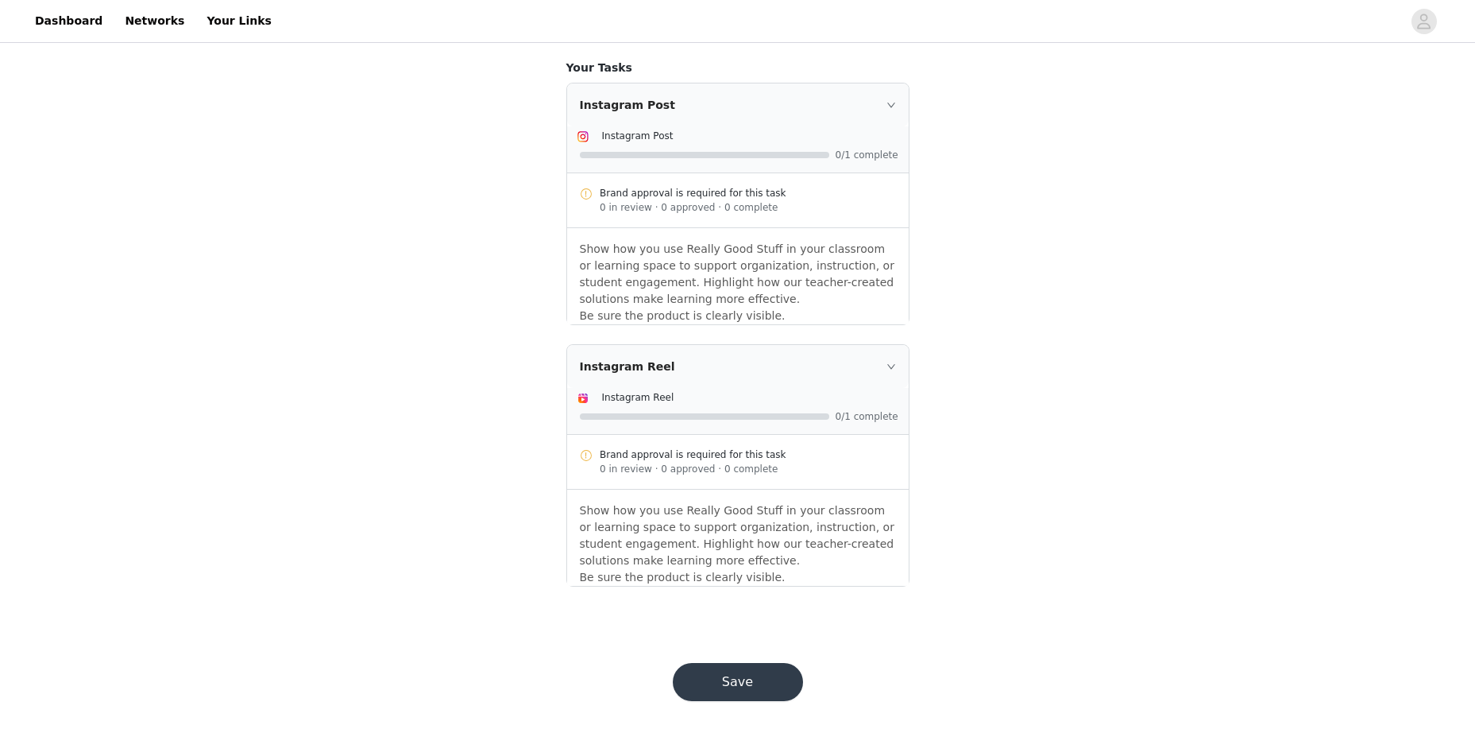
scroll to position [373, 0]
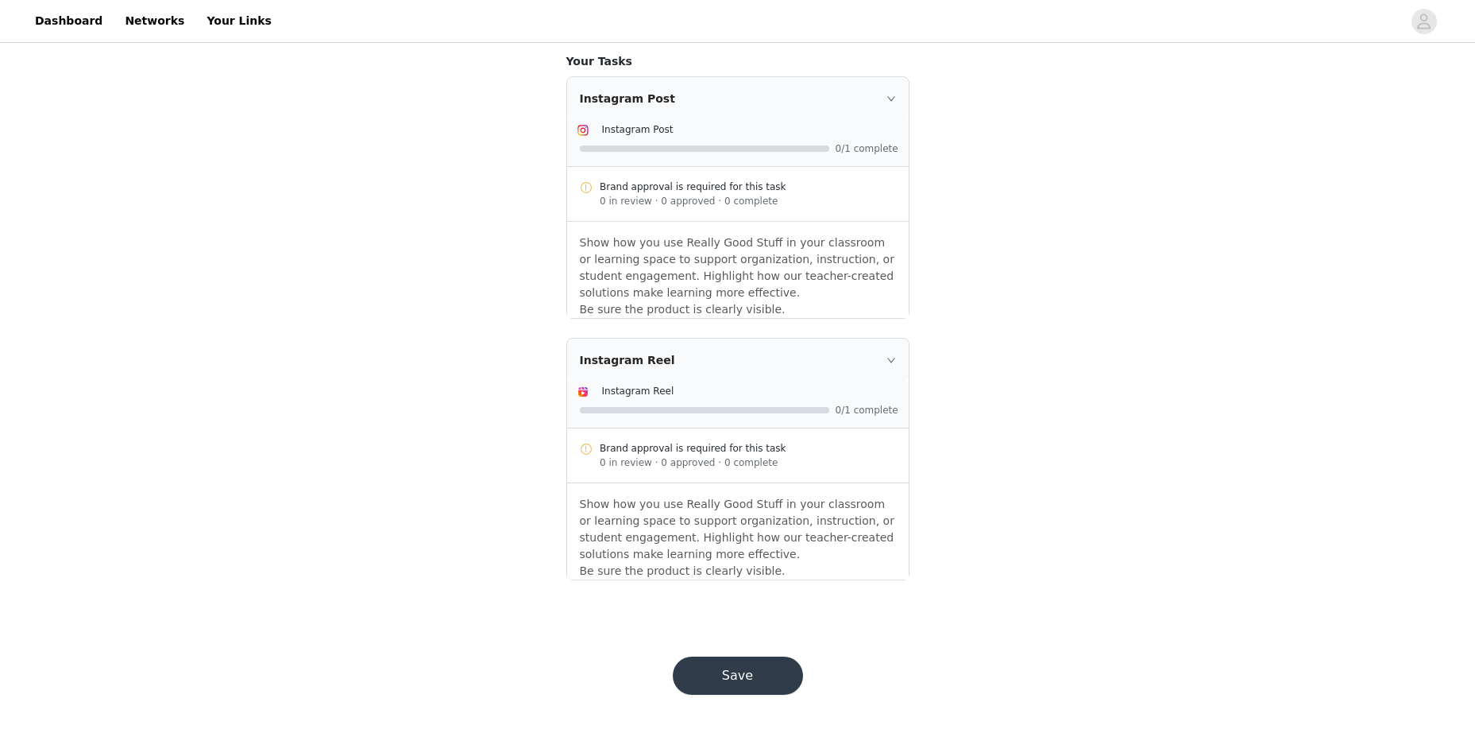
click at [669, 477] on div "Brand approval is required for this task 0 in review · 0 approved · 0 complete" at bounding box center [738, 455] width 342 height 55
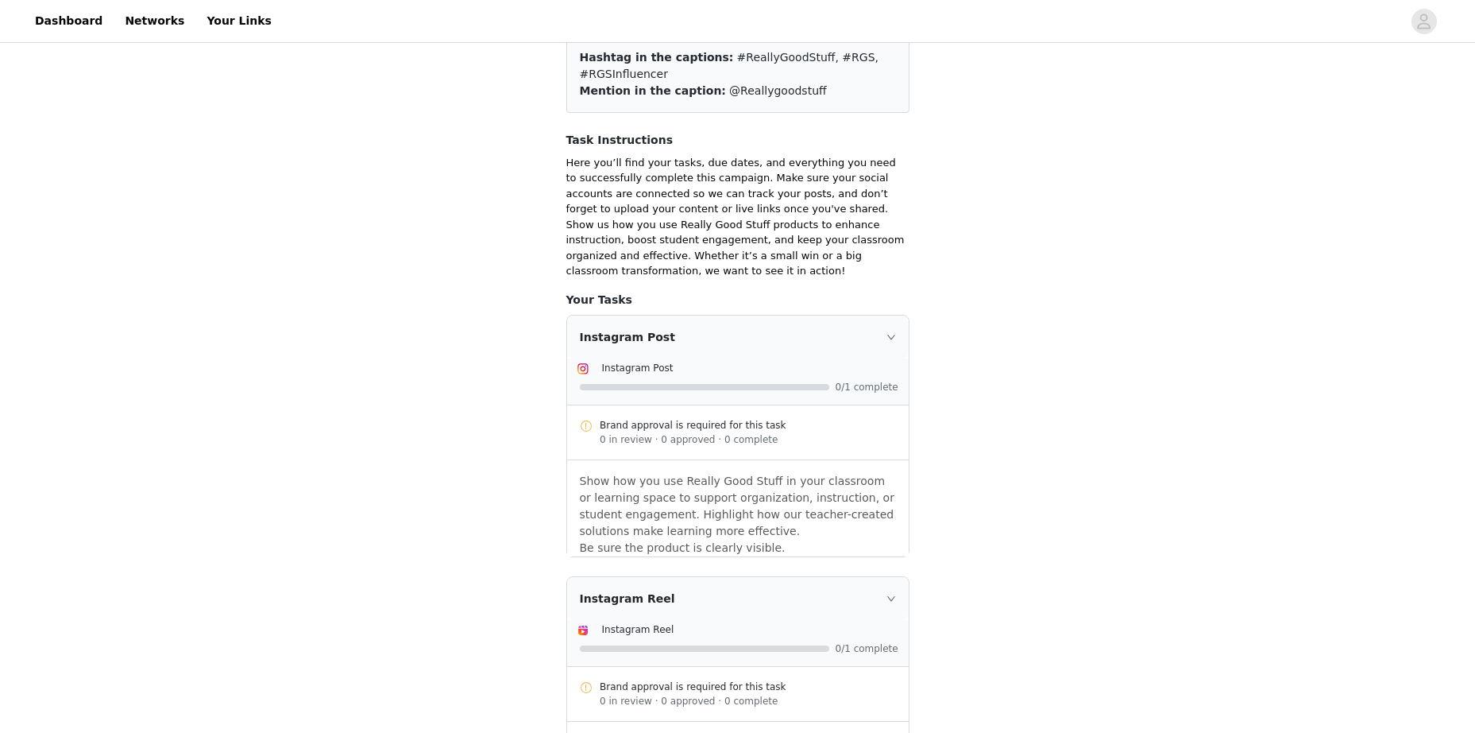
scroll to position [0, 0]
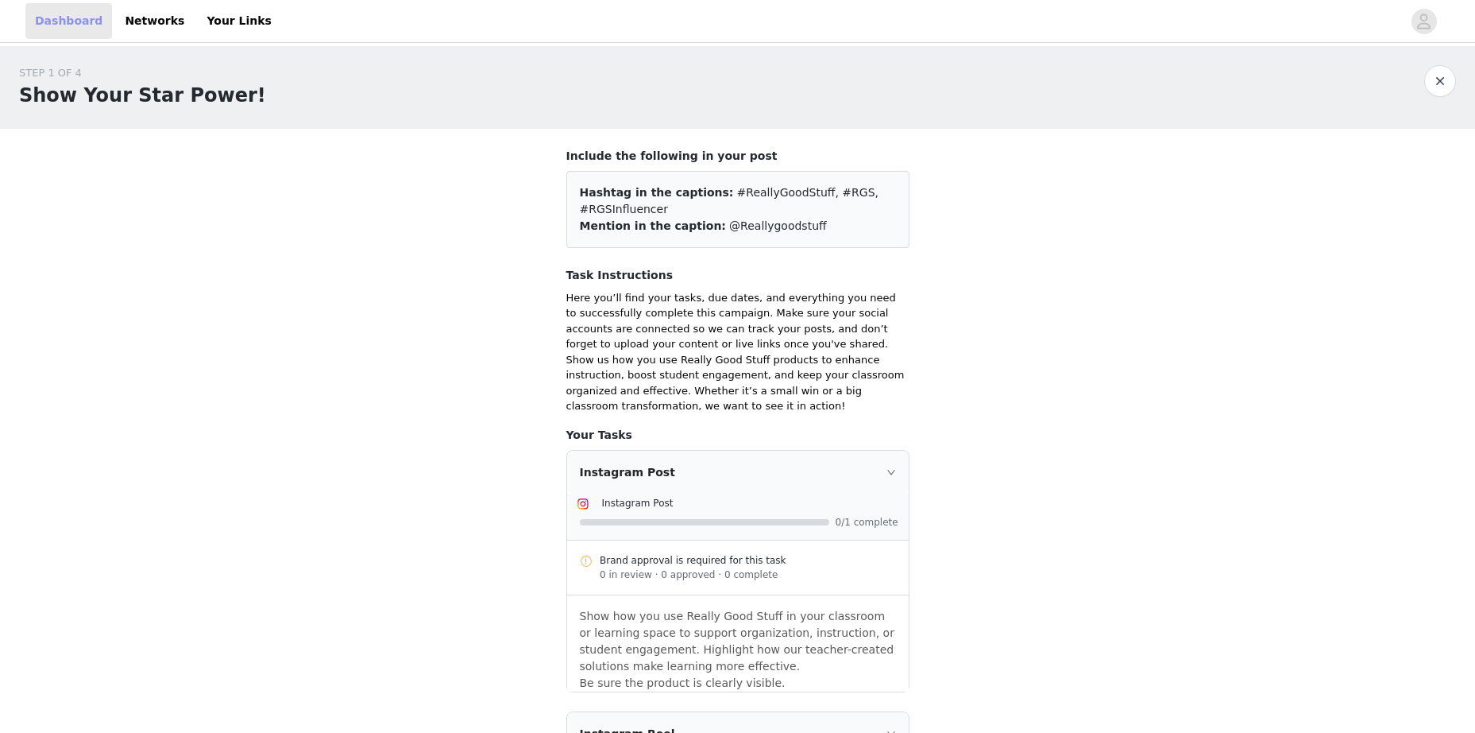
click at [33, 17] on link "Dashboard" at bounding box center [68, 21] width 87 height 36
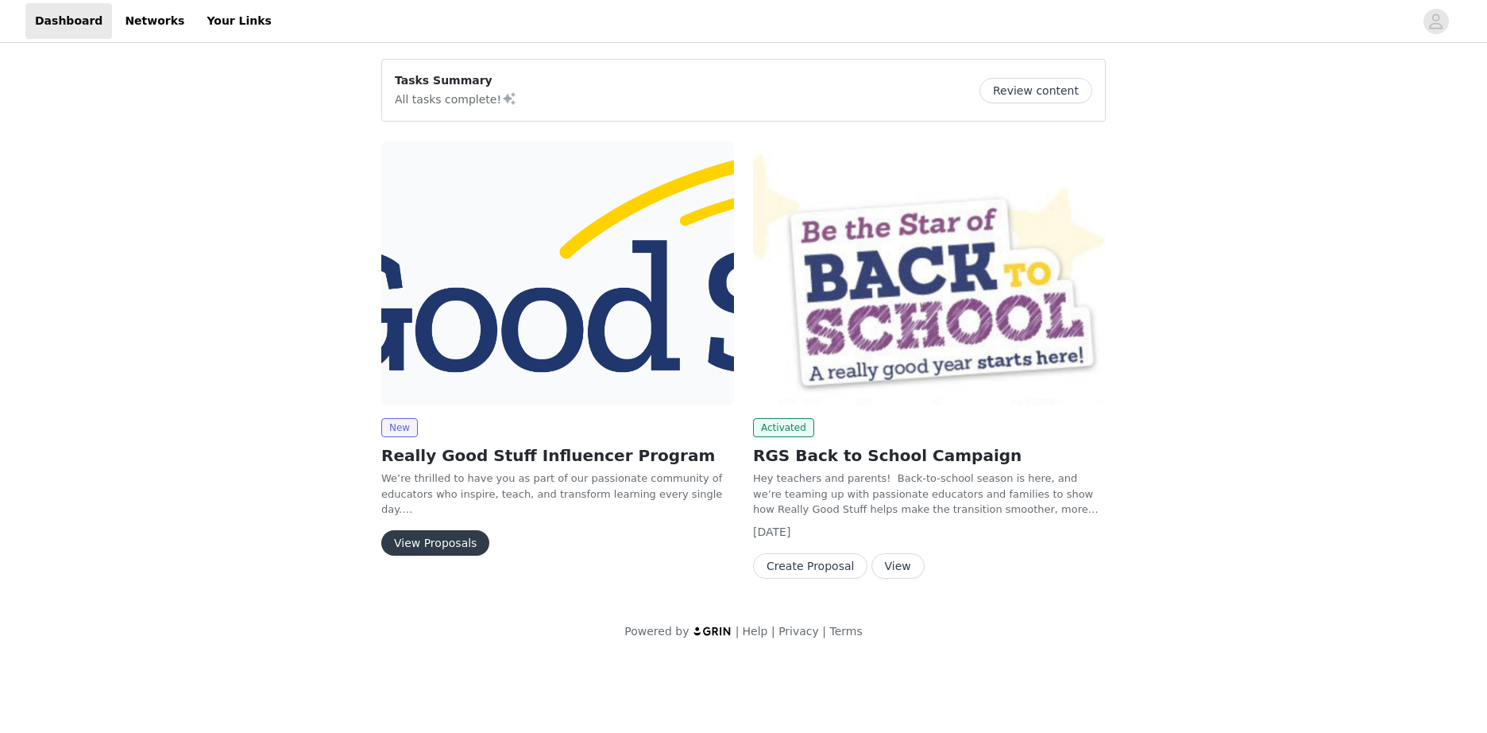
click at [325, 410] on div "Tasks Summary All tasks complete! Review content New Really Good Stuff Influenc…" at bounding box center [743, 352] width 1487 height 613
click at [485, 349] on img at bounding box center [557, 273] width 353 height 265
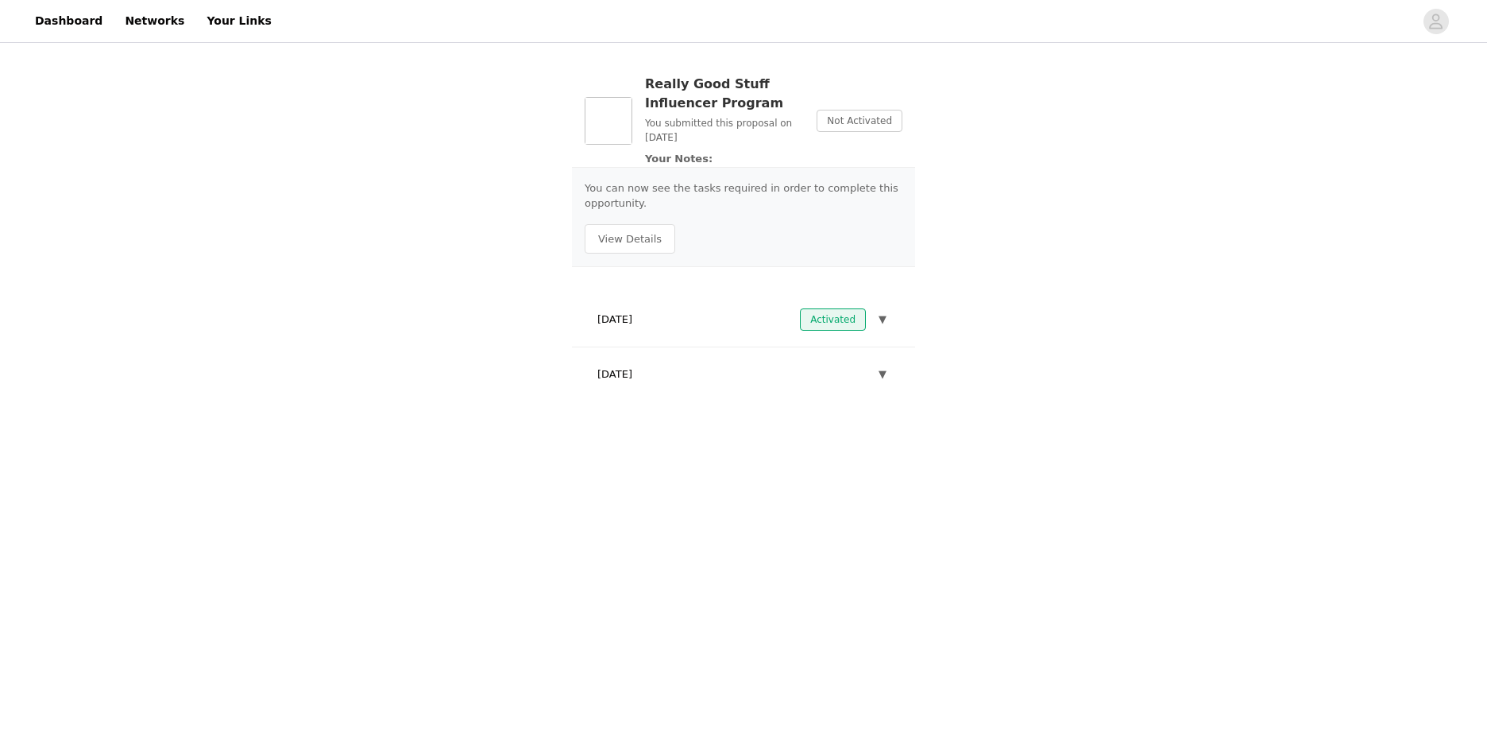
click at [842, 114] on span "Not Activated" at bounding box center [860, 121] width 86 height 22
click at [918, 114] on section "Really Good Stuff Influencer Program You submitted this proposal on [DATE] Your…" at bounding box center [743, 233] width 381 height 374
click at [883, 312] on span "▼" at bounding box center [883, 319] width 8 height 16
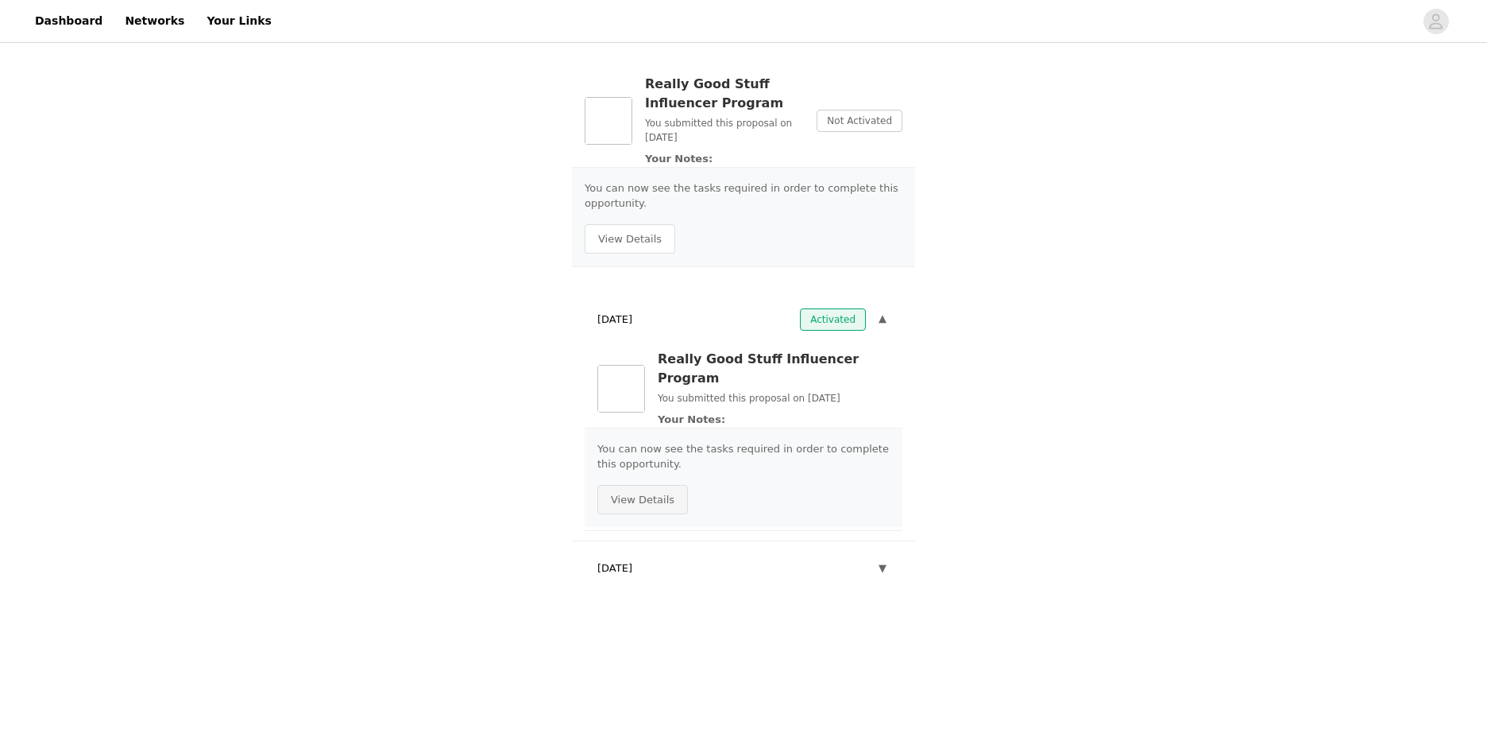
click at [649, 485] on button "View Details" at bounding box center [642, 500] width 91 height 30
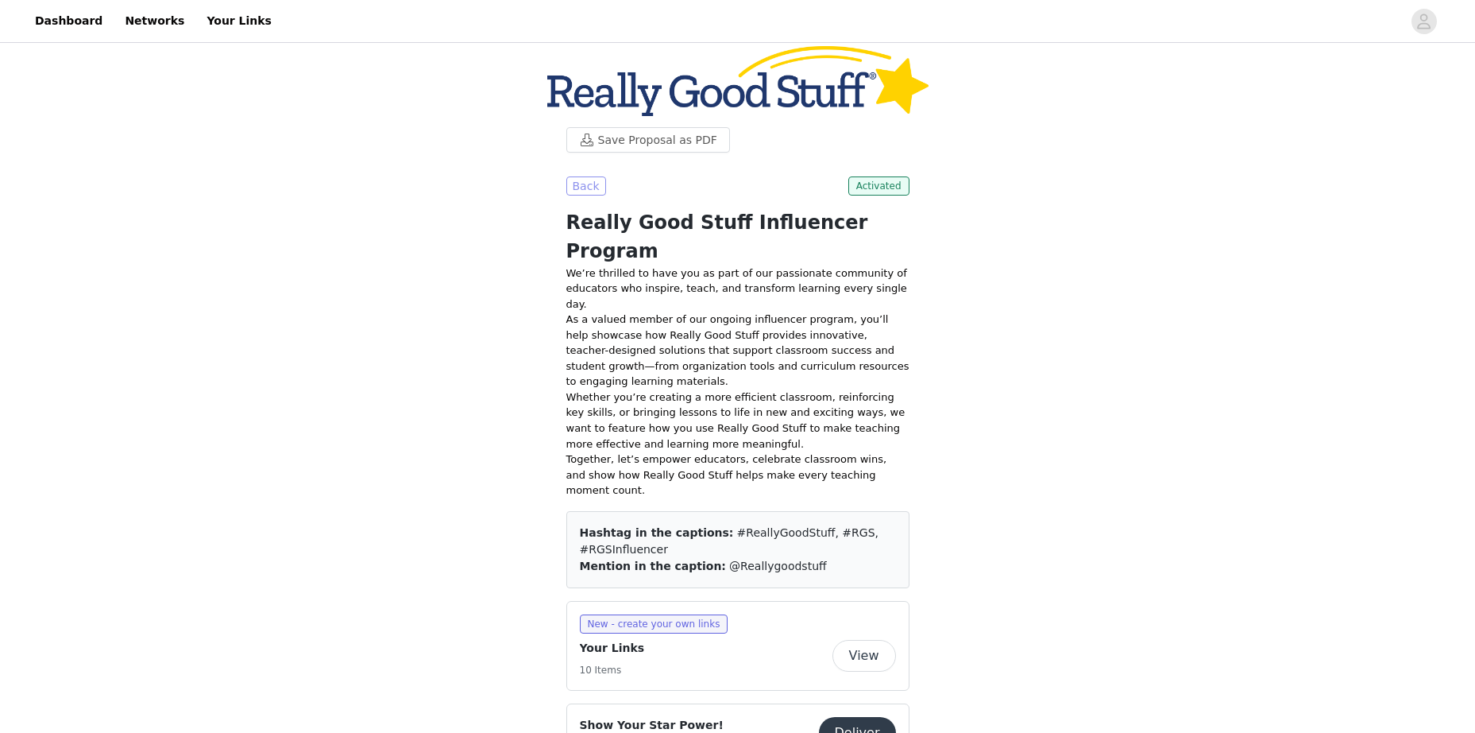
click at [574, 194] on button "Back" at bounding box center [586, 185] width 40 height 19
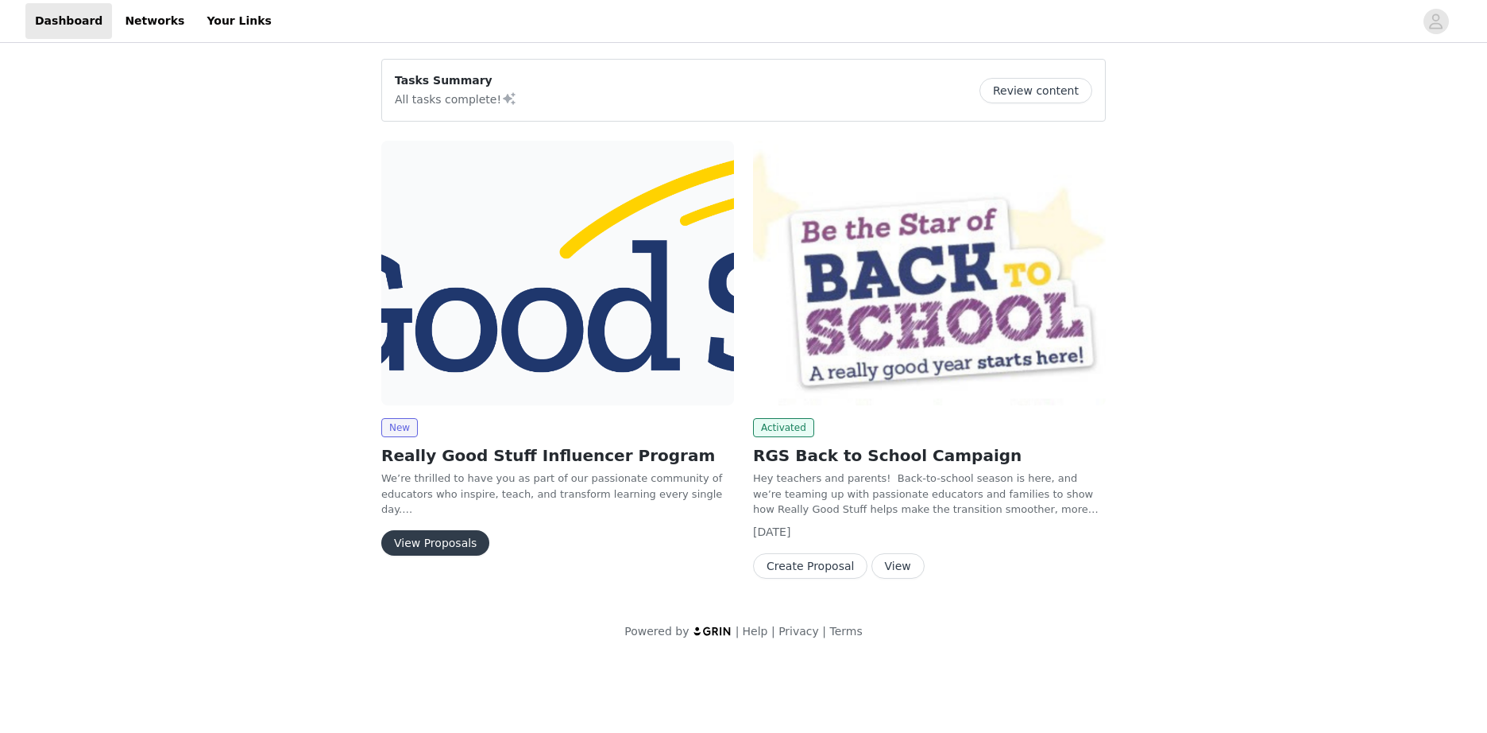
click at [385, 259] on img at bounding box center [557, 273] width 353 height 265
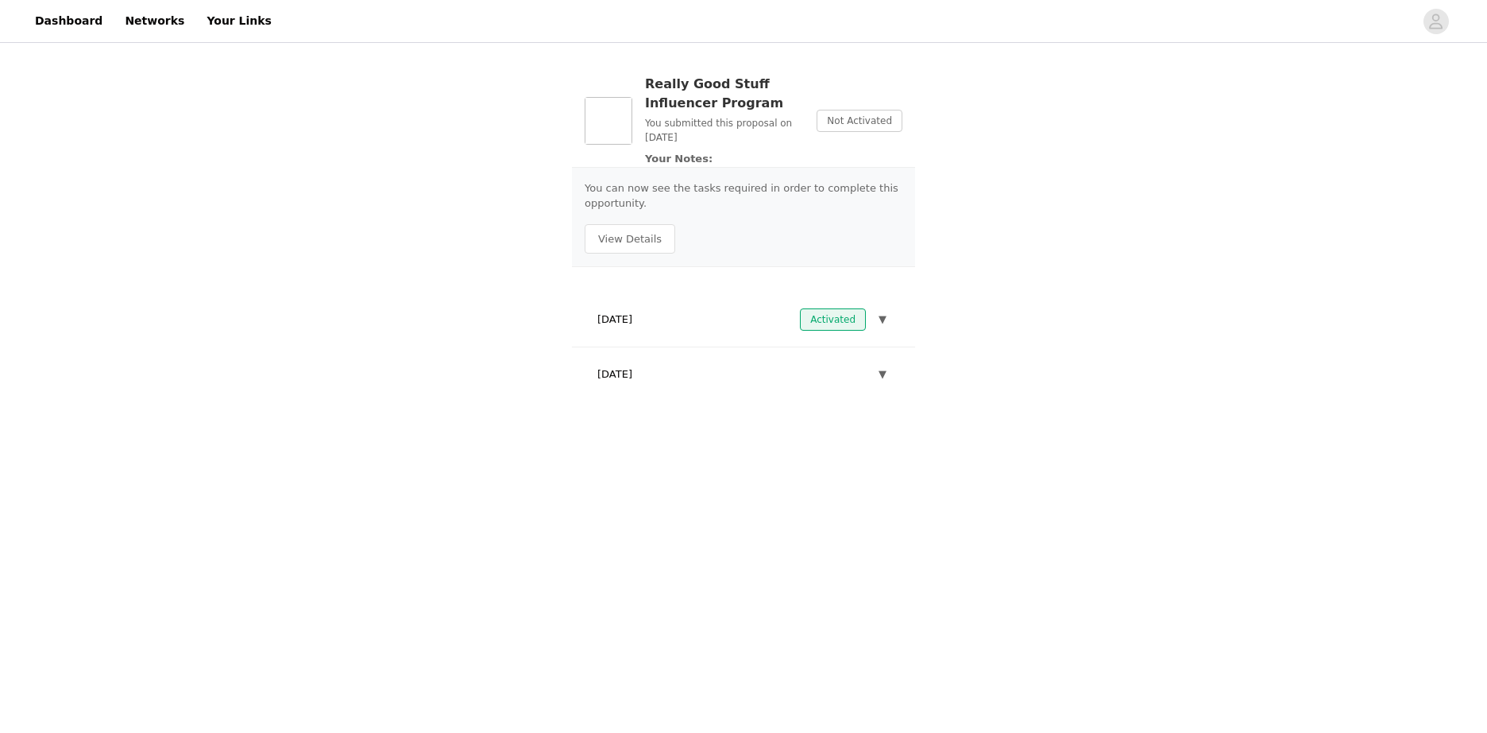
click at [892, 315] on div "[DATE] Activated ▼" at bounding box center [744, 319] width 318 height 35
click at [883, 317] on span "▼" at bounding box center [883, 319] width 8 height 16
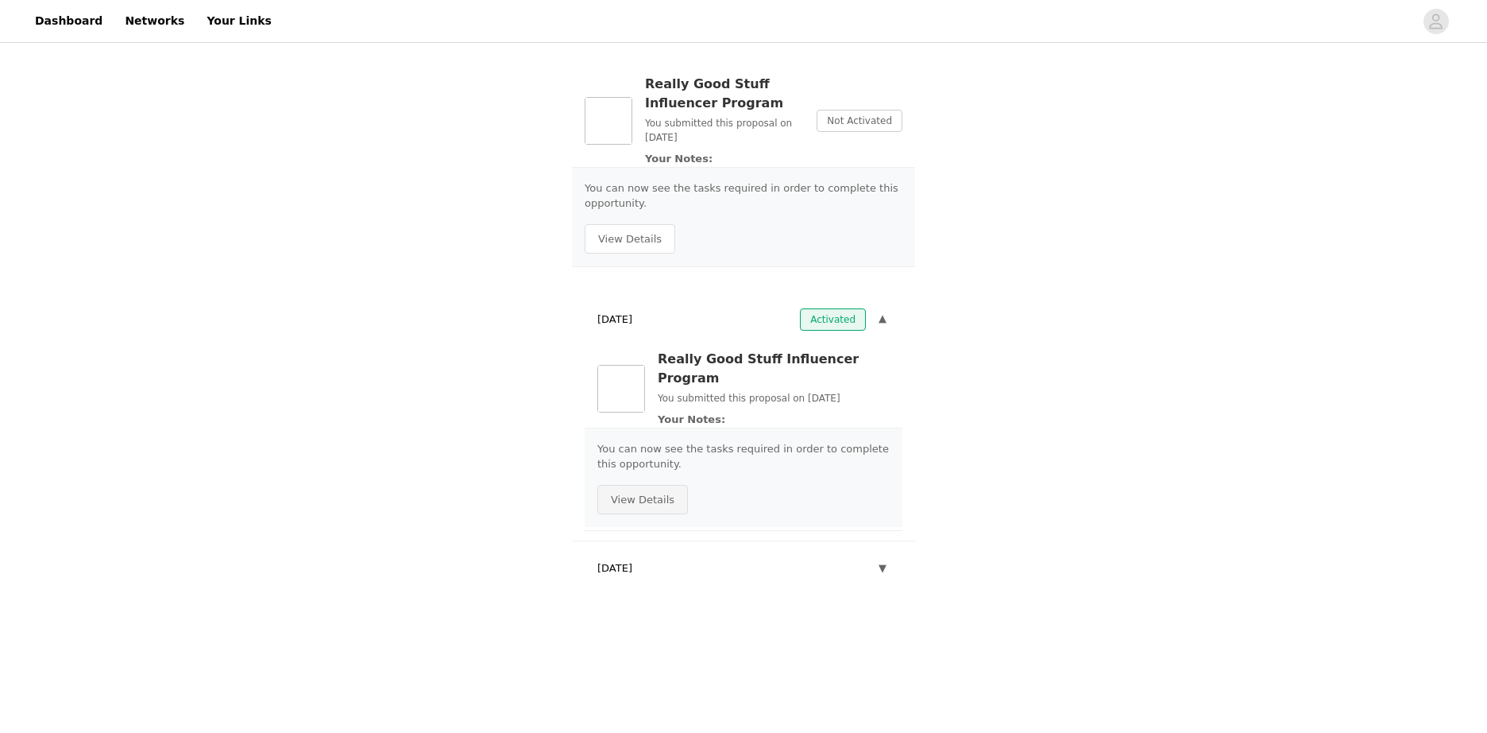
click at [663, 485] on button "View Details" at bounding box center [642, 500] width 91 height 30
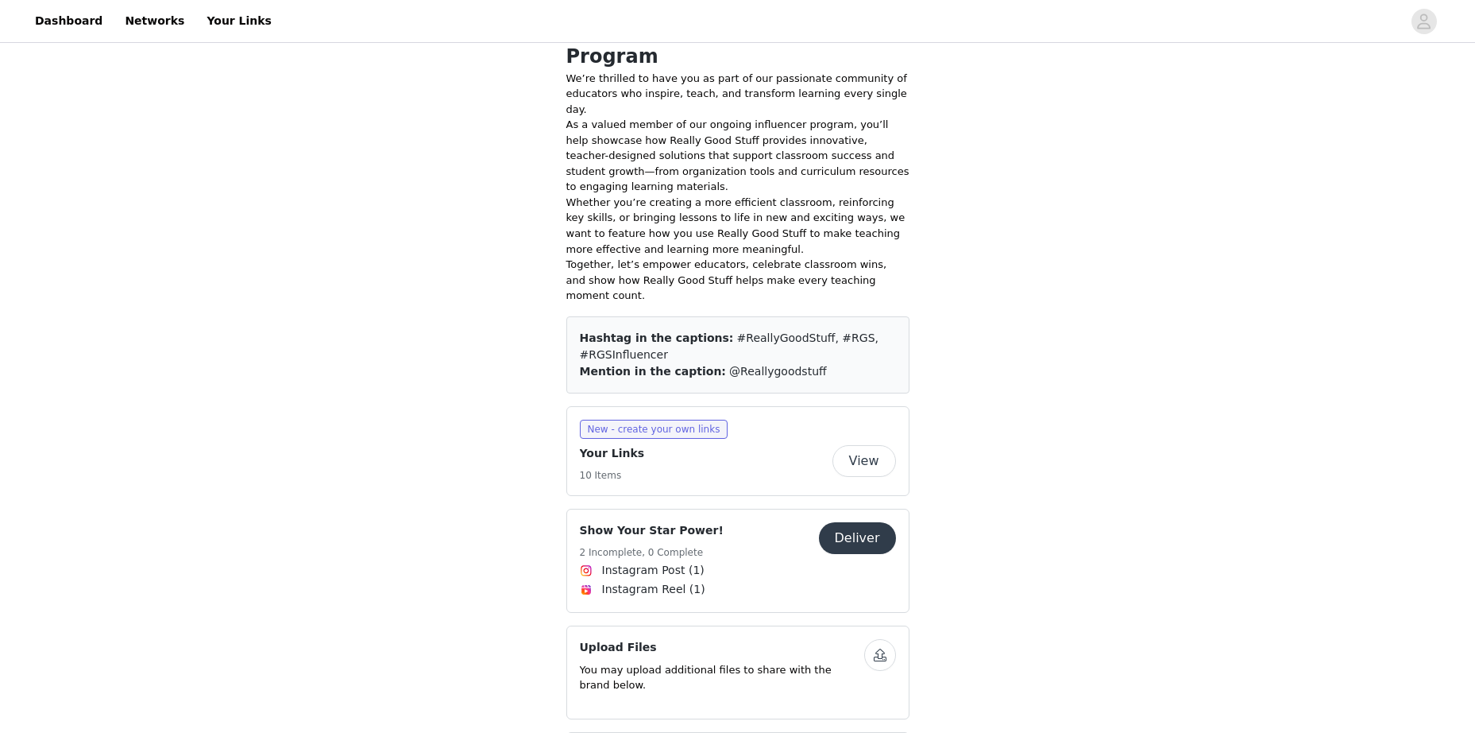
scroll to position [238, 0]
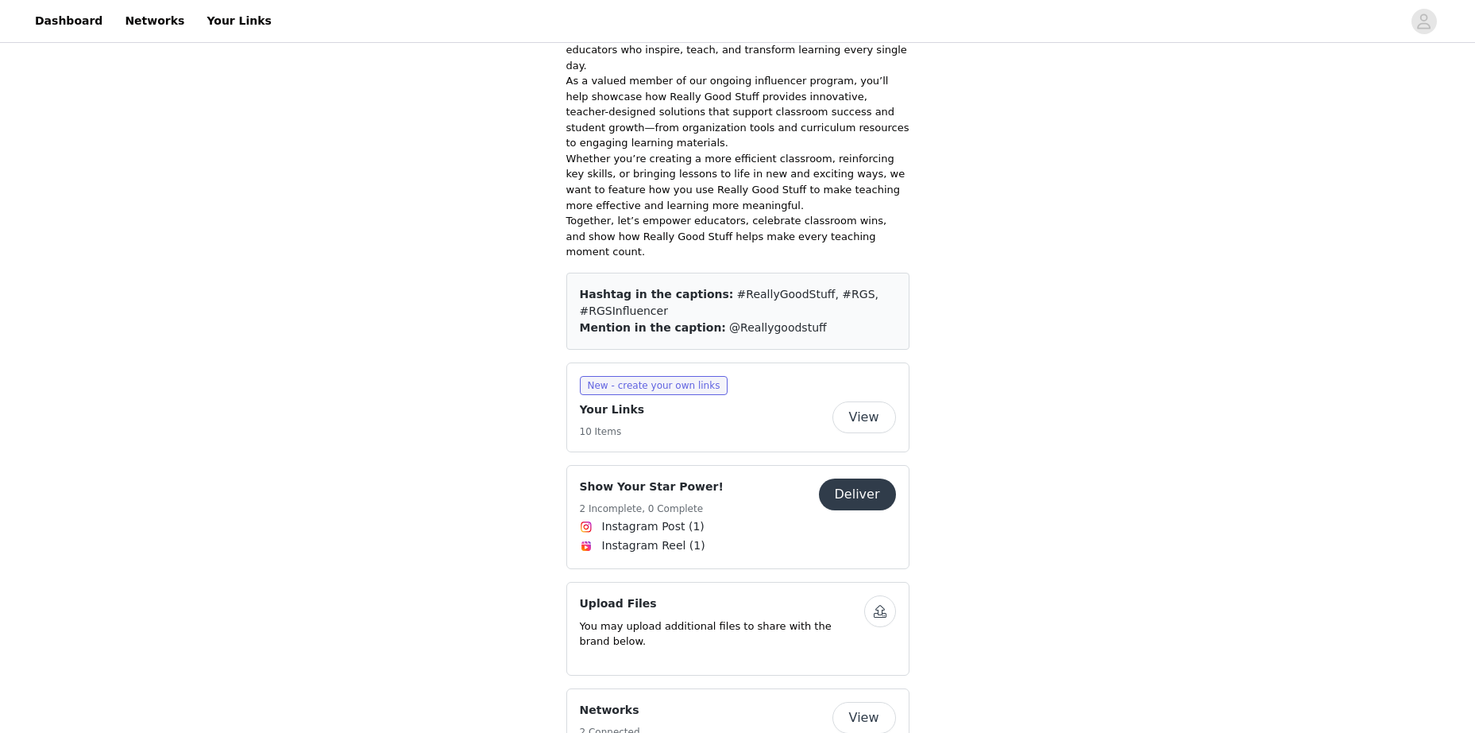
click at [845, 478] on button "Deliver" at bounding box center [857, 494] width 77 height 32
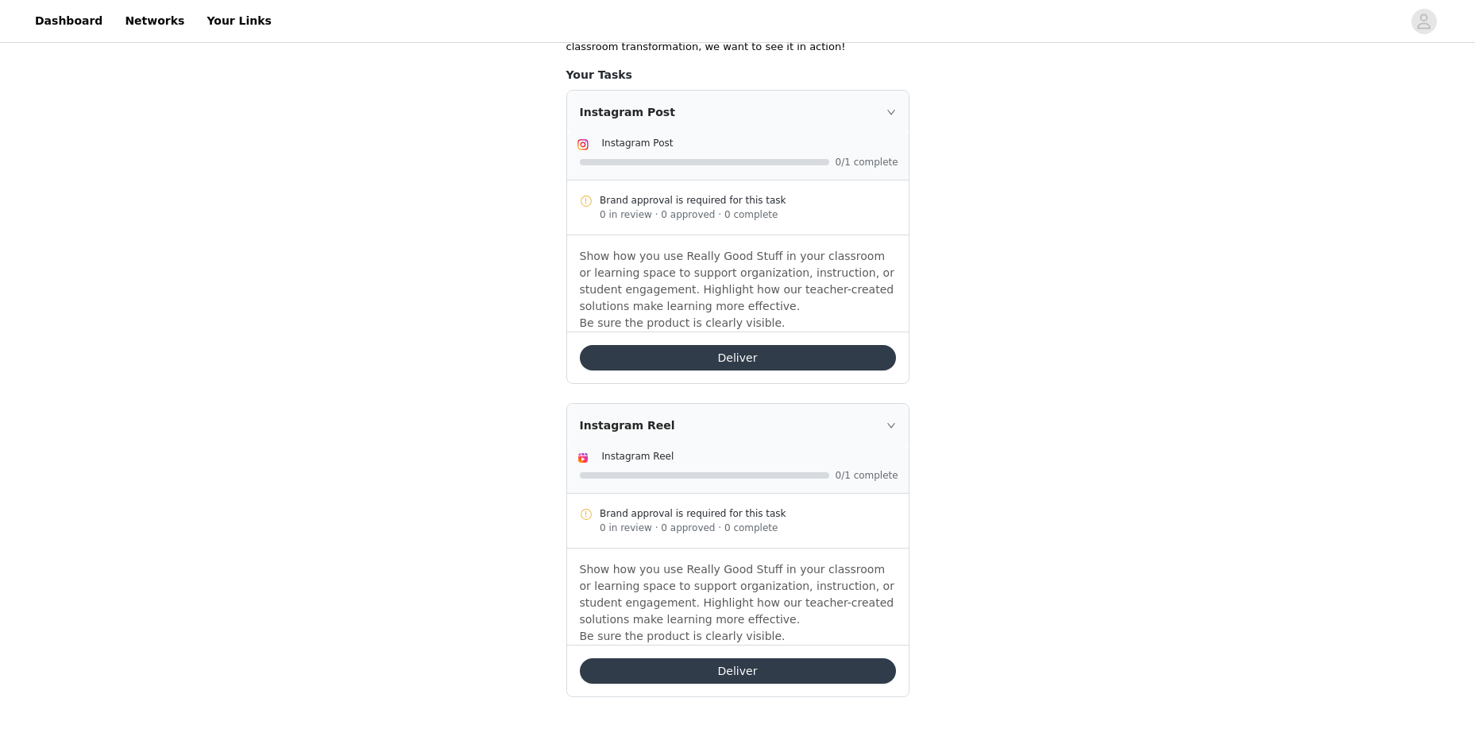
scroll to position [388, 0]
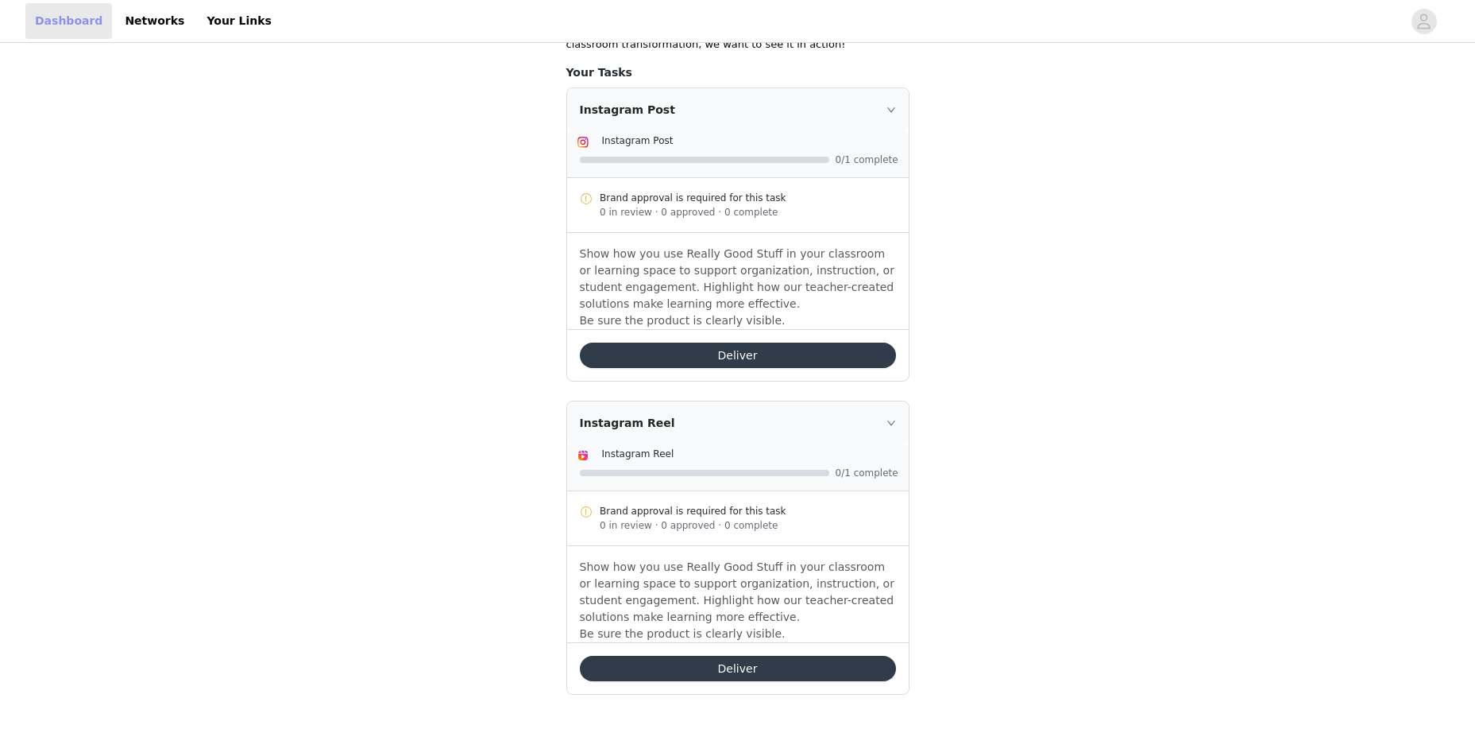
click at [53, 25] on link "Dashboard" at bounding box center [68, 21] width 87 height 36
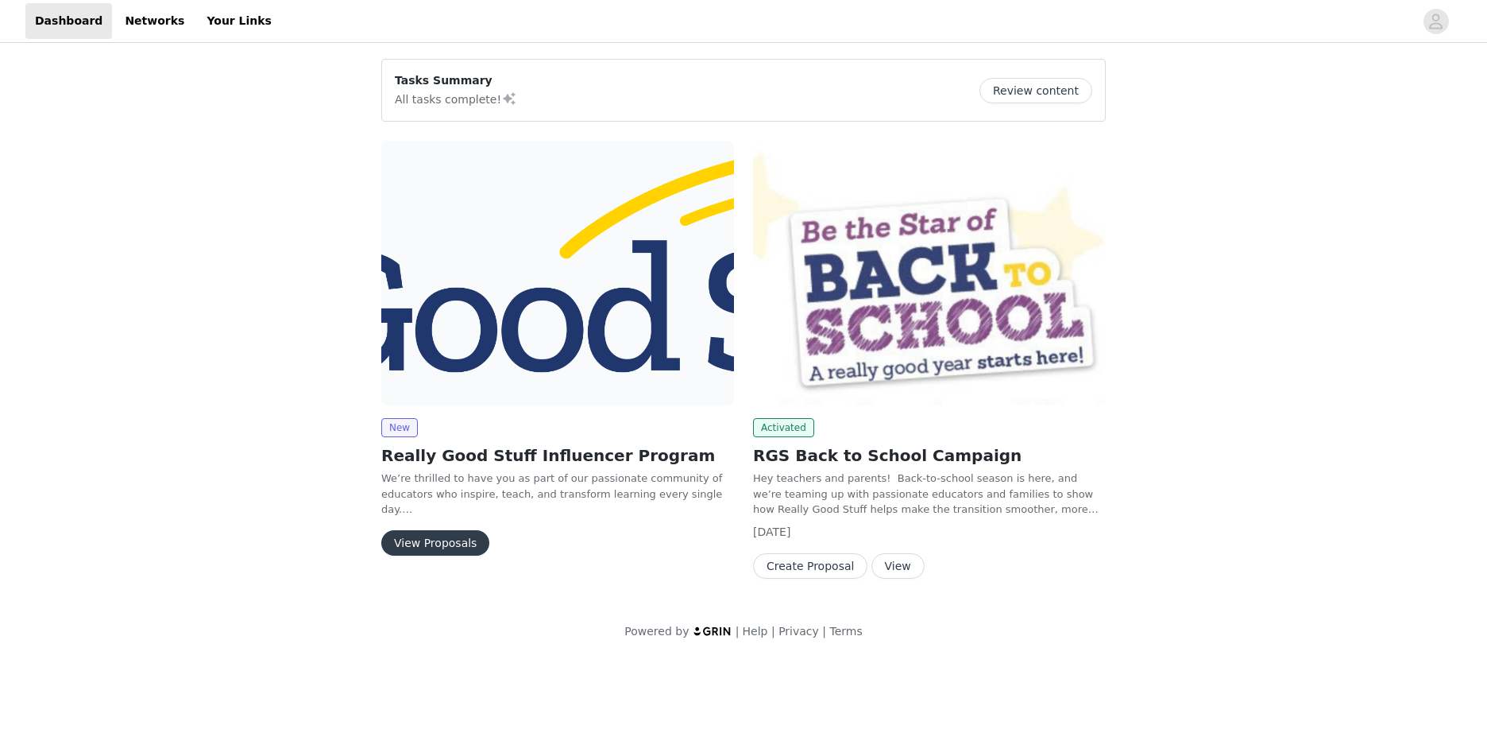
click at [508, 338] on img at bounding box center [557, 273] width 353 height 265
